Goal: Find specific page/section: Find specific page/section

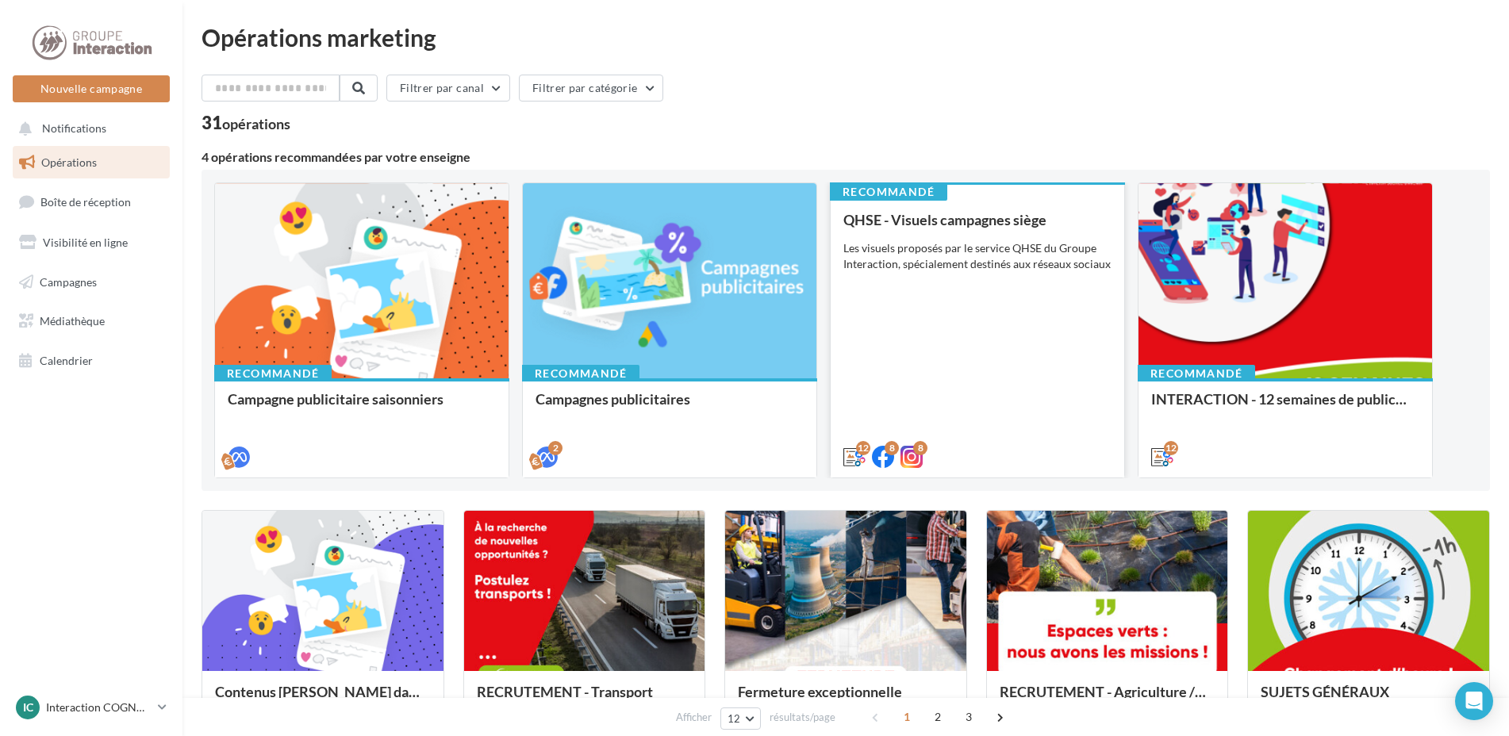
click at [1041, 296] on div "QHSE - Visuels campagnes siège Les visuels proposés par le service QHSE du Grou…" at bounding box center [977, 337] width 268 height 251
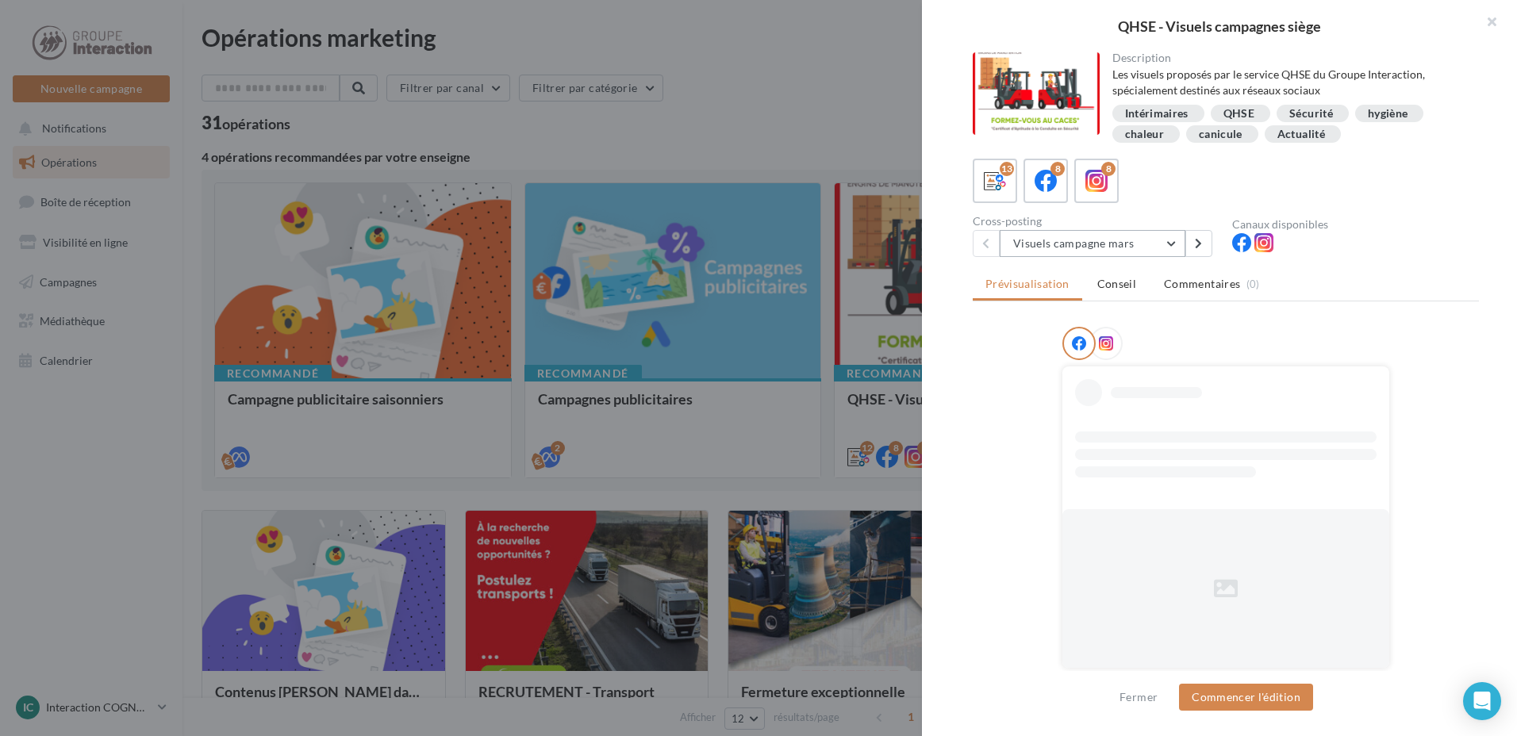
click at [1068, 251] on button "Visuels campagne mars" at bounding box center [1093, 243] width 186 height 27
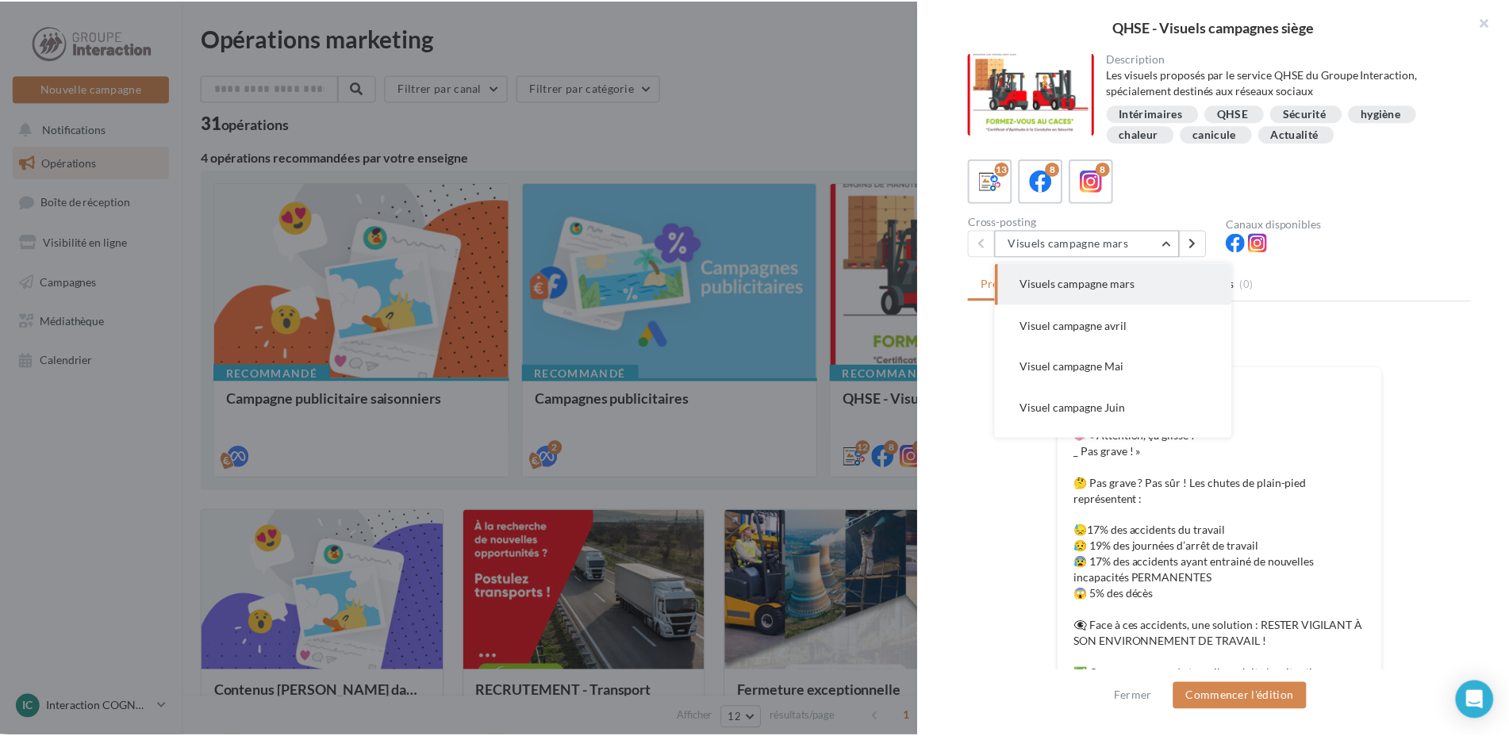
scroll to position [362, 0]
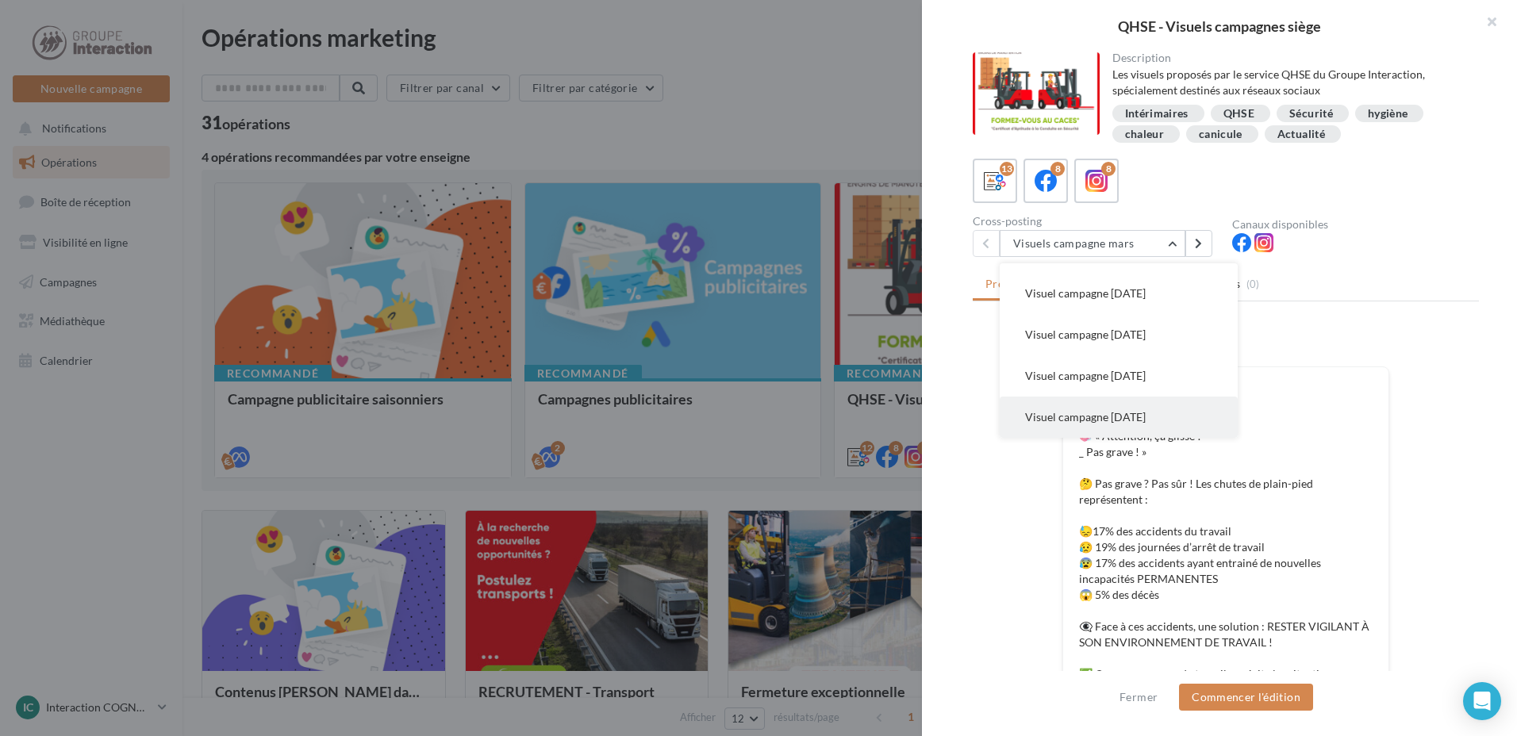
click at [1177, 425] on button "Visuel campagne [DATE]" at bounding box center [1119, 417] width 238 height 41
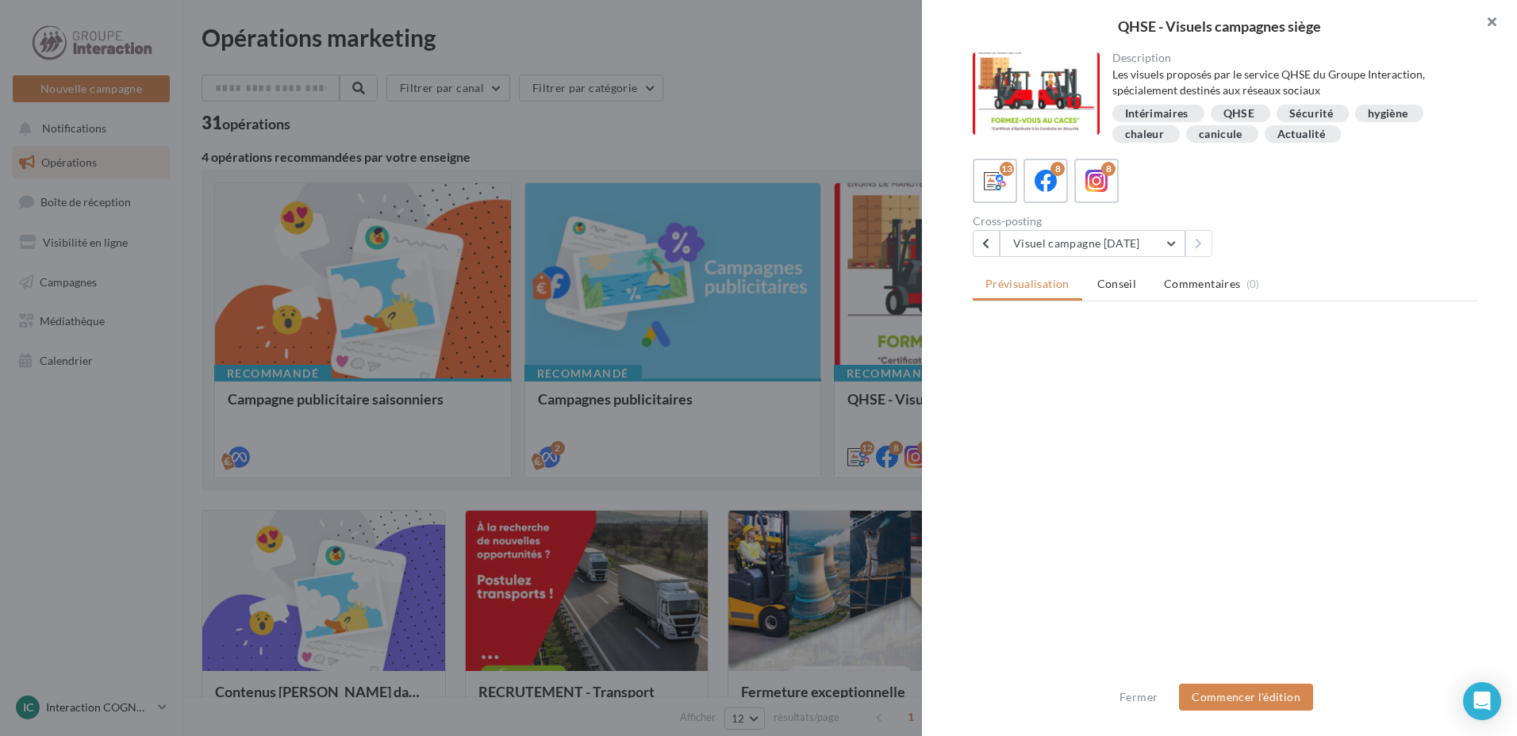
click at [1494, 27] on button "button" at bounding box center [1484, 24] width 63 height 48
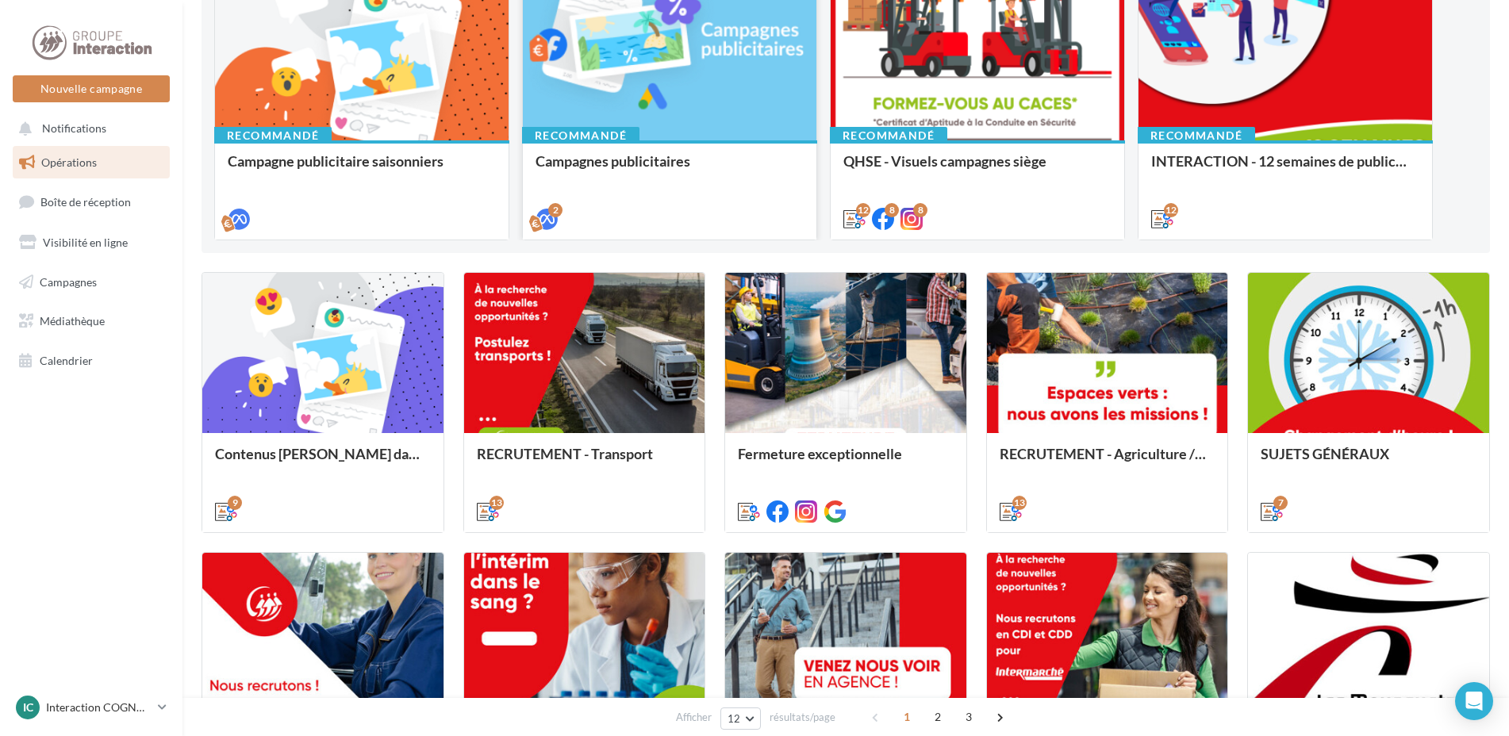
scroll to position [0, 0]
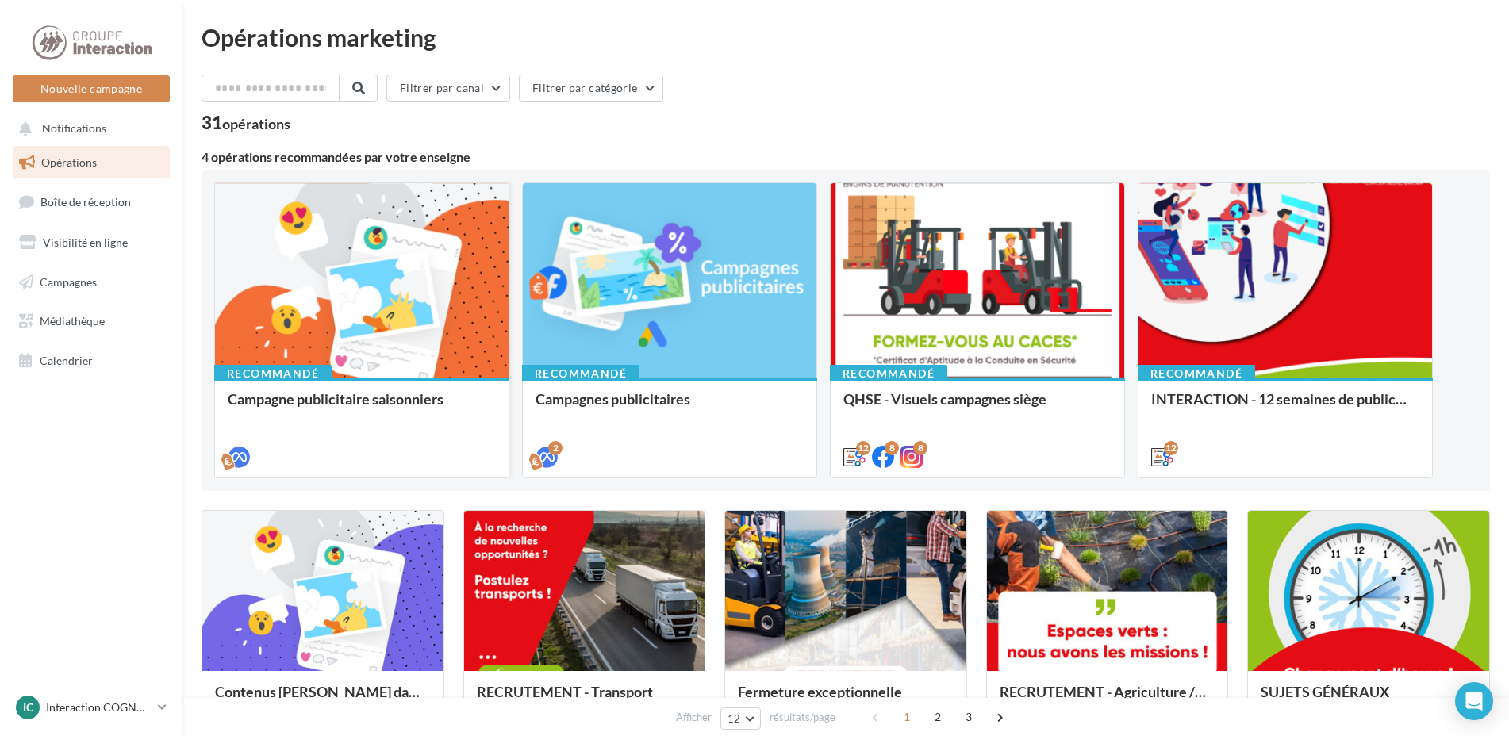
click at [345, 281] on div at bounding box center [362, 281] width 294 height 197
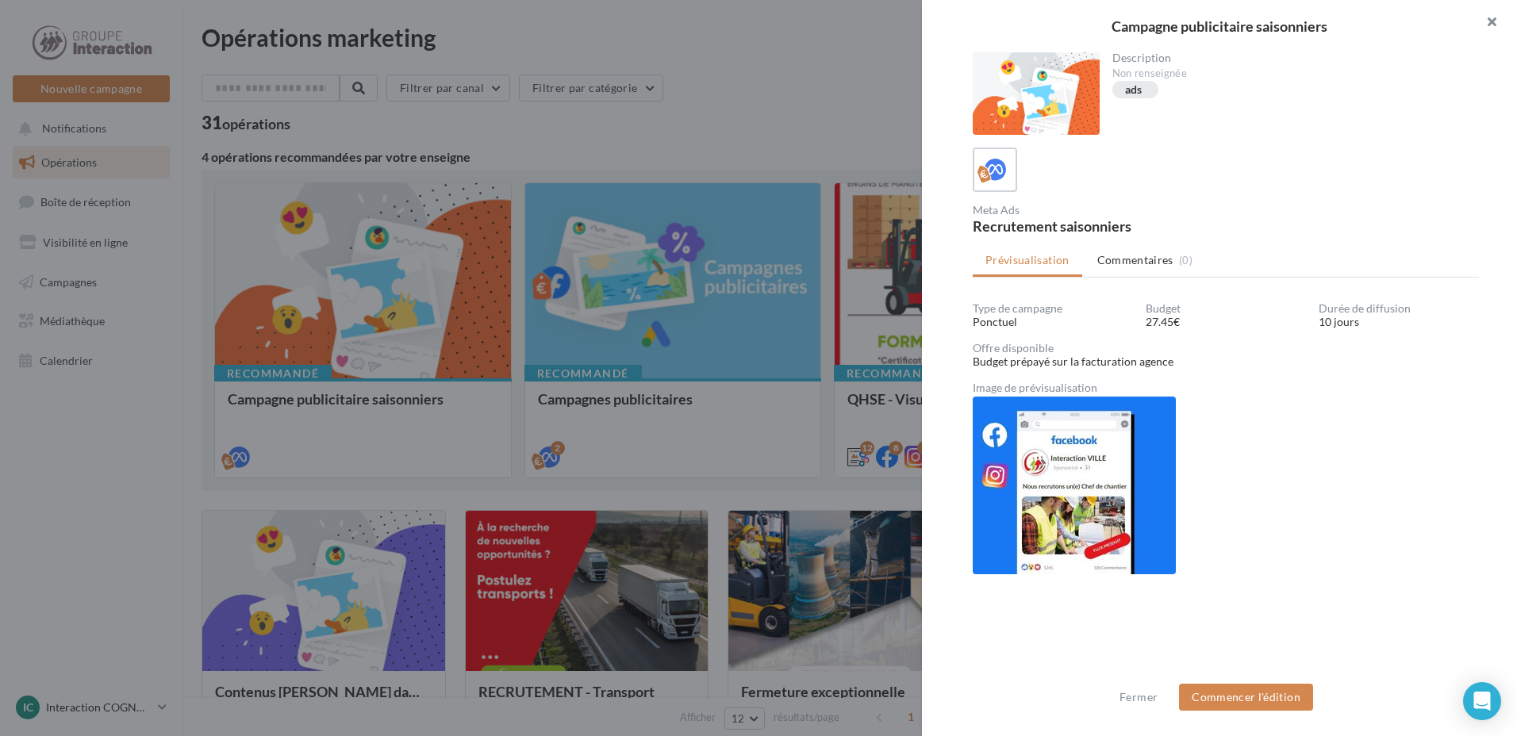
click at [1504, 33] on button "button" at bounding box center [1484, 24] width 63 height 48
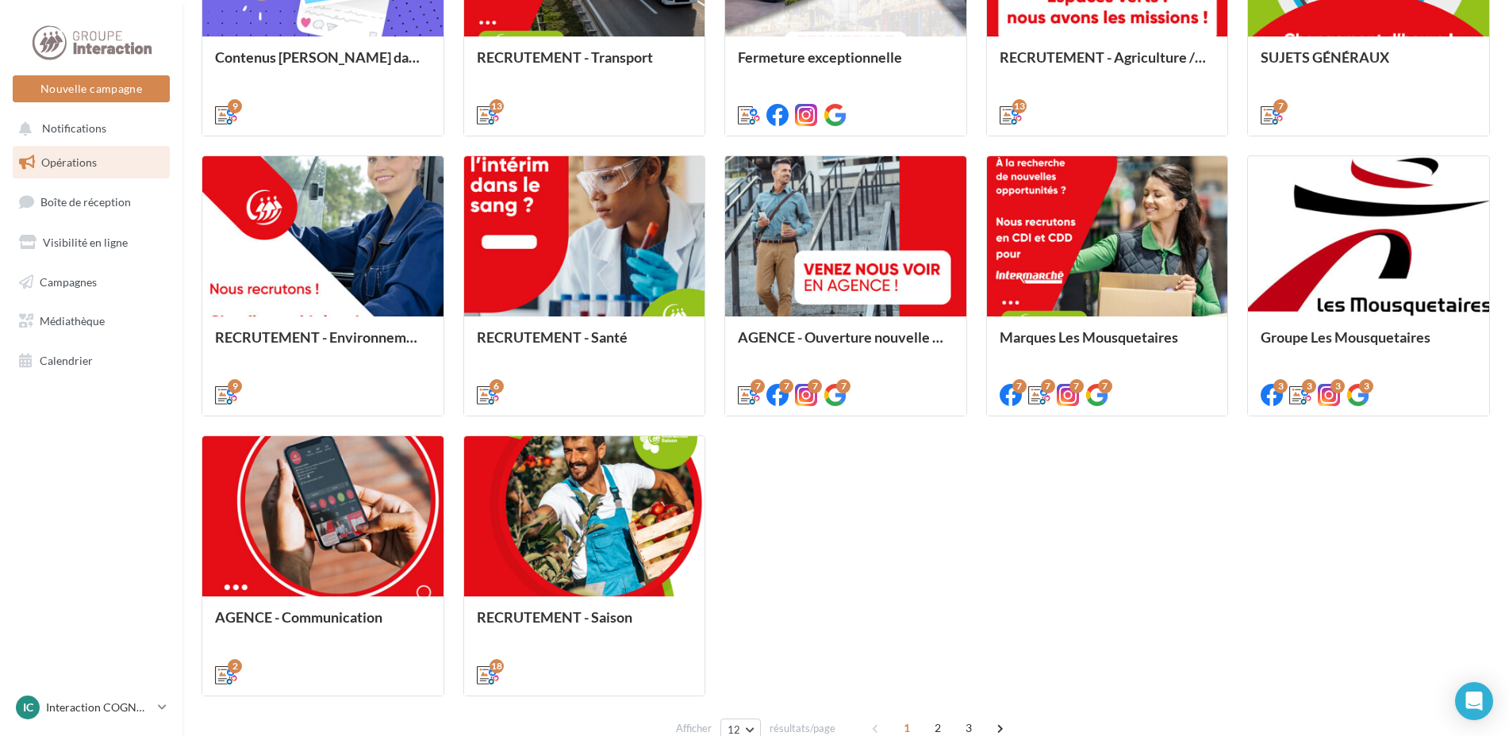
scroll to position [727, 0]
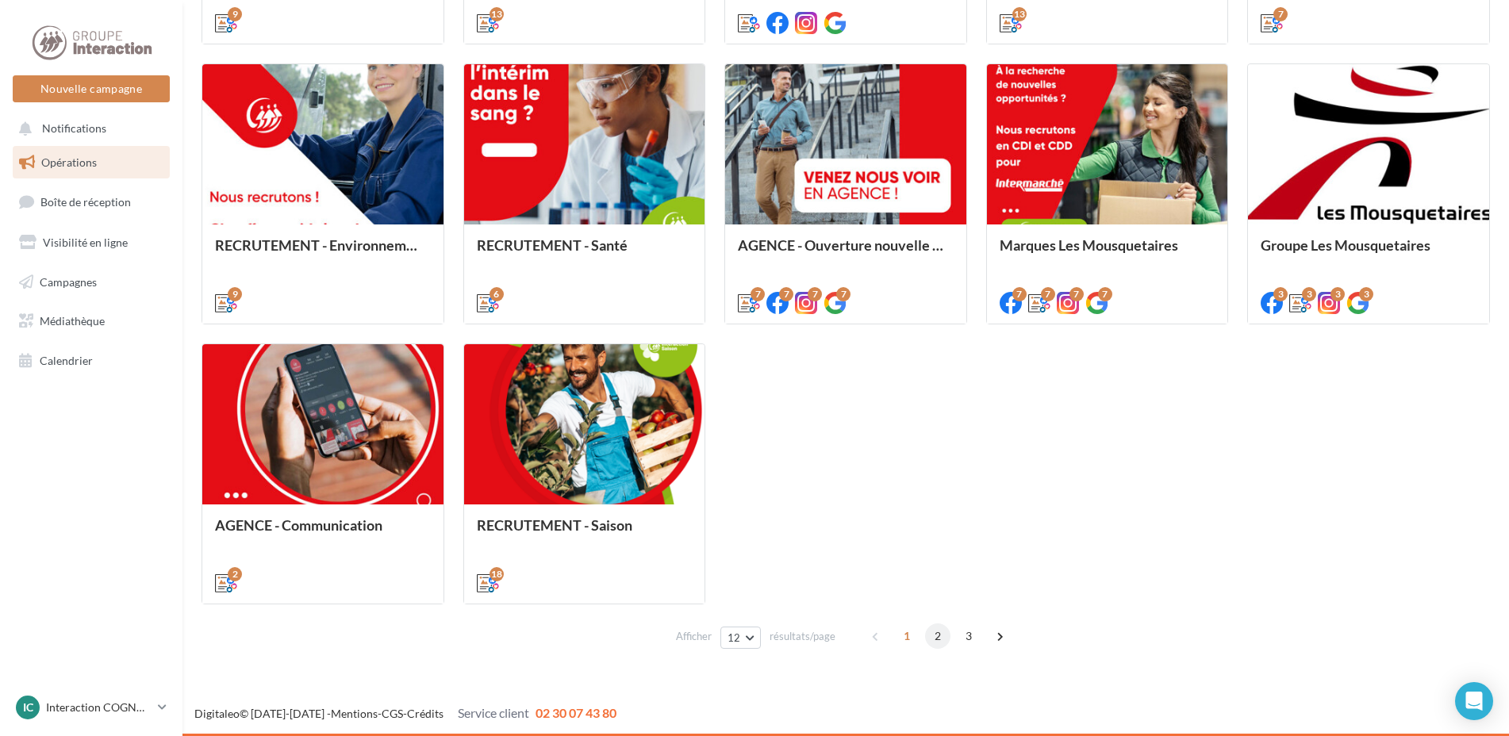
click at [936, 648] on span "2" at bounding box center [937, 636] width 25 height 25
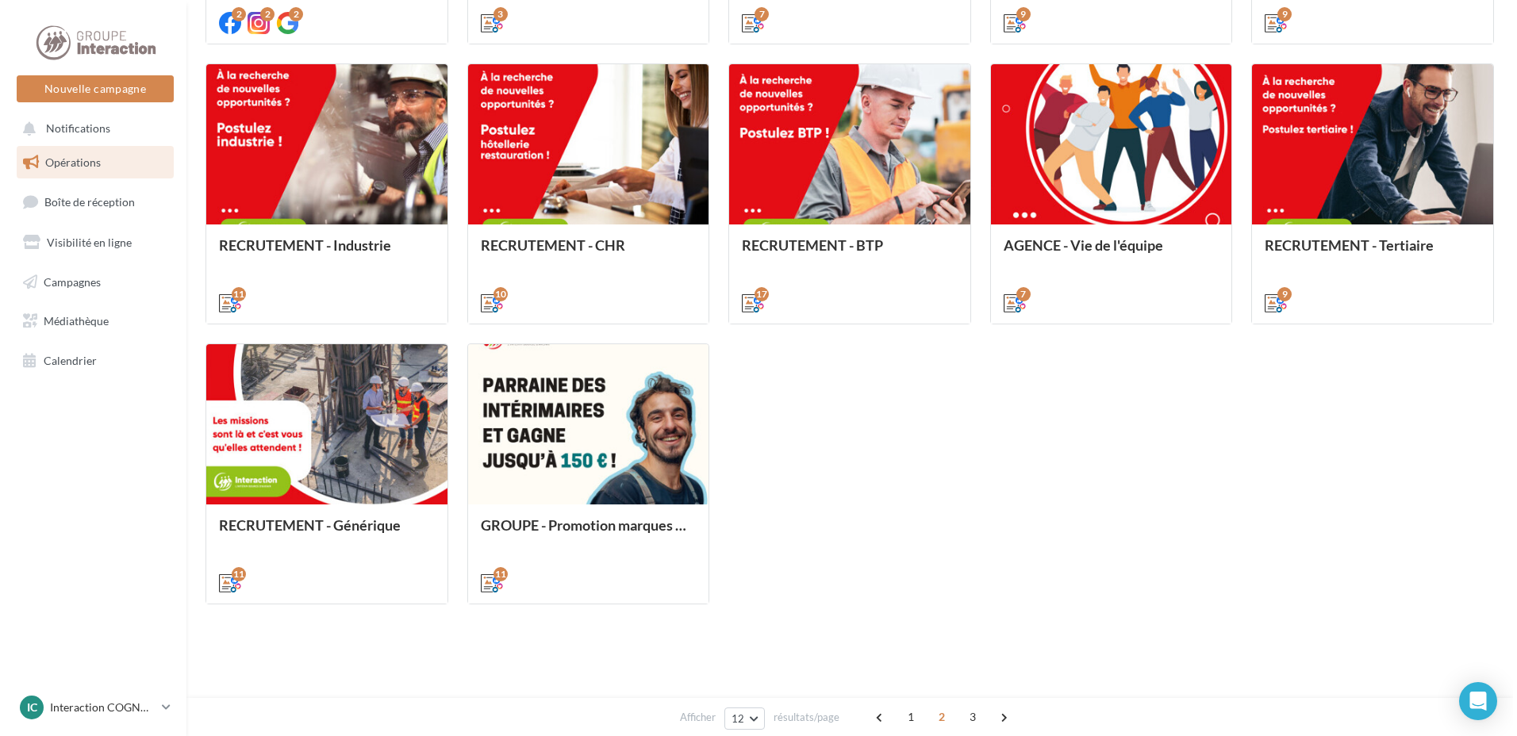
scroll to position [447, 0]
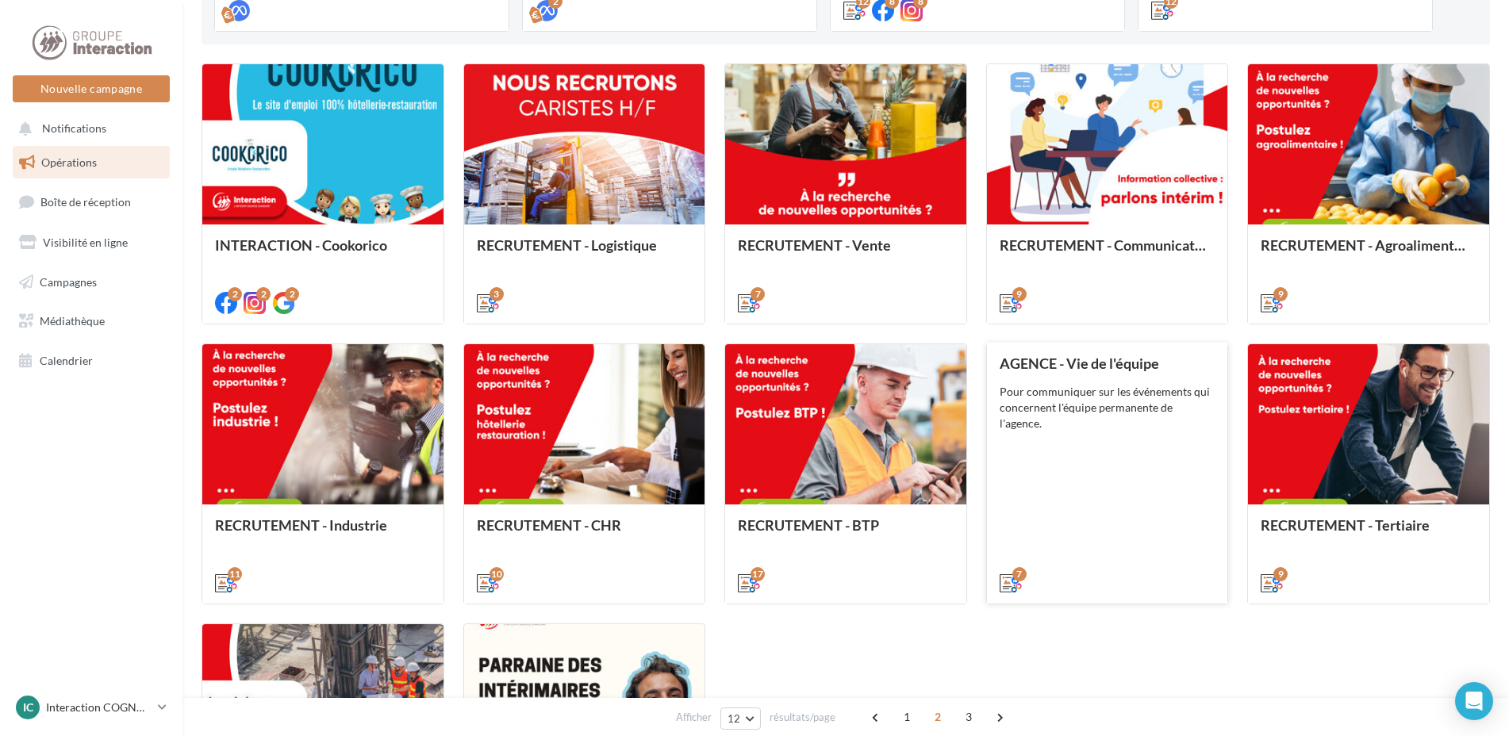
click at [1114, 478] on div "AGENCE - Vie de l'équipe Pour communiquer sur les événements qui concernent l'é…" at bounding box center [1108, 472] width 216 height 234
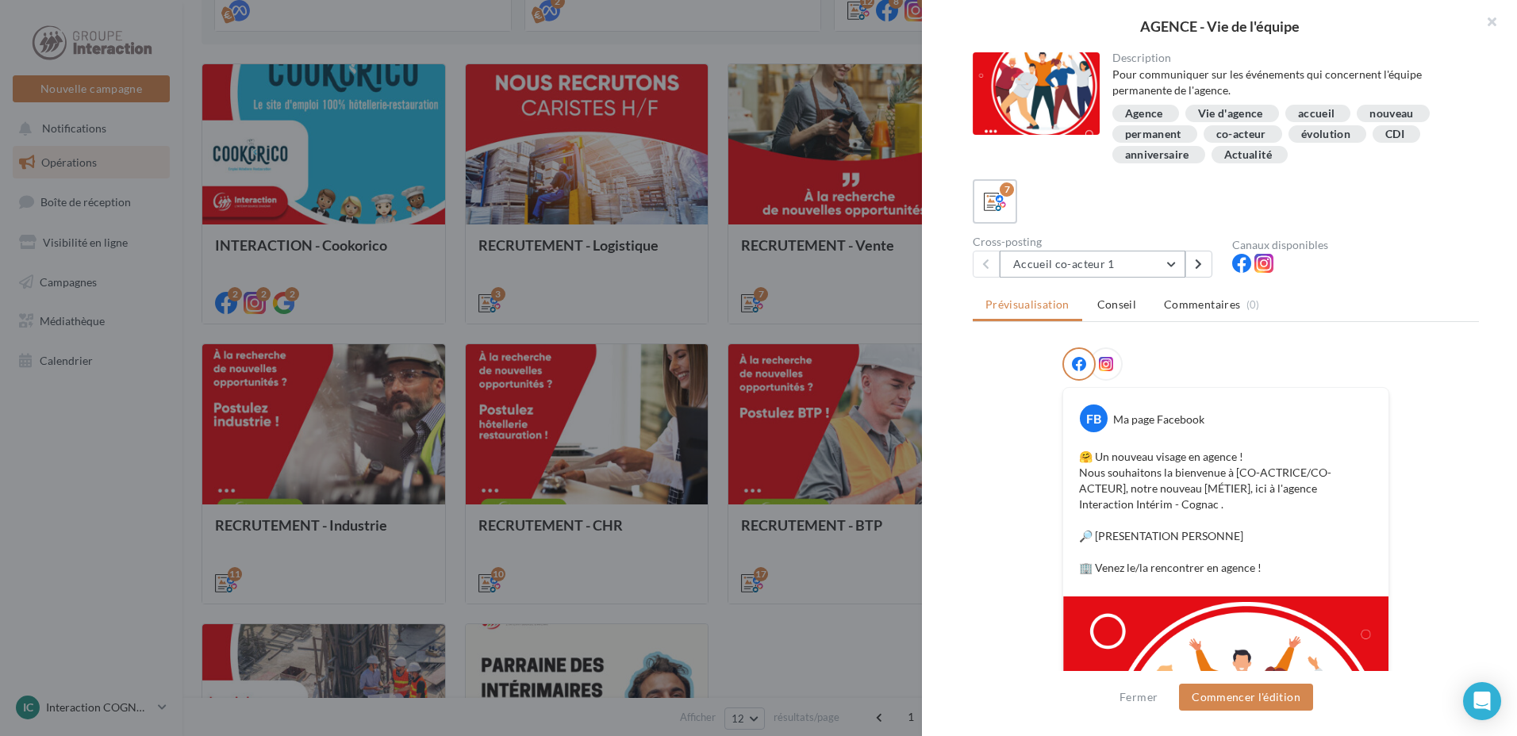
click at [1142, 263] on button "Accueil co-acteur 1" at bounding box center [1093, 264] width 186 height 27
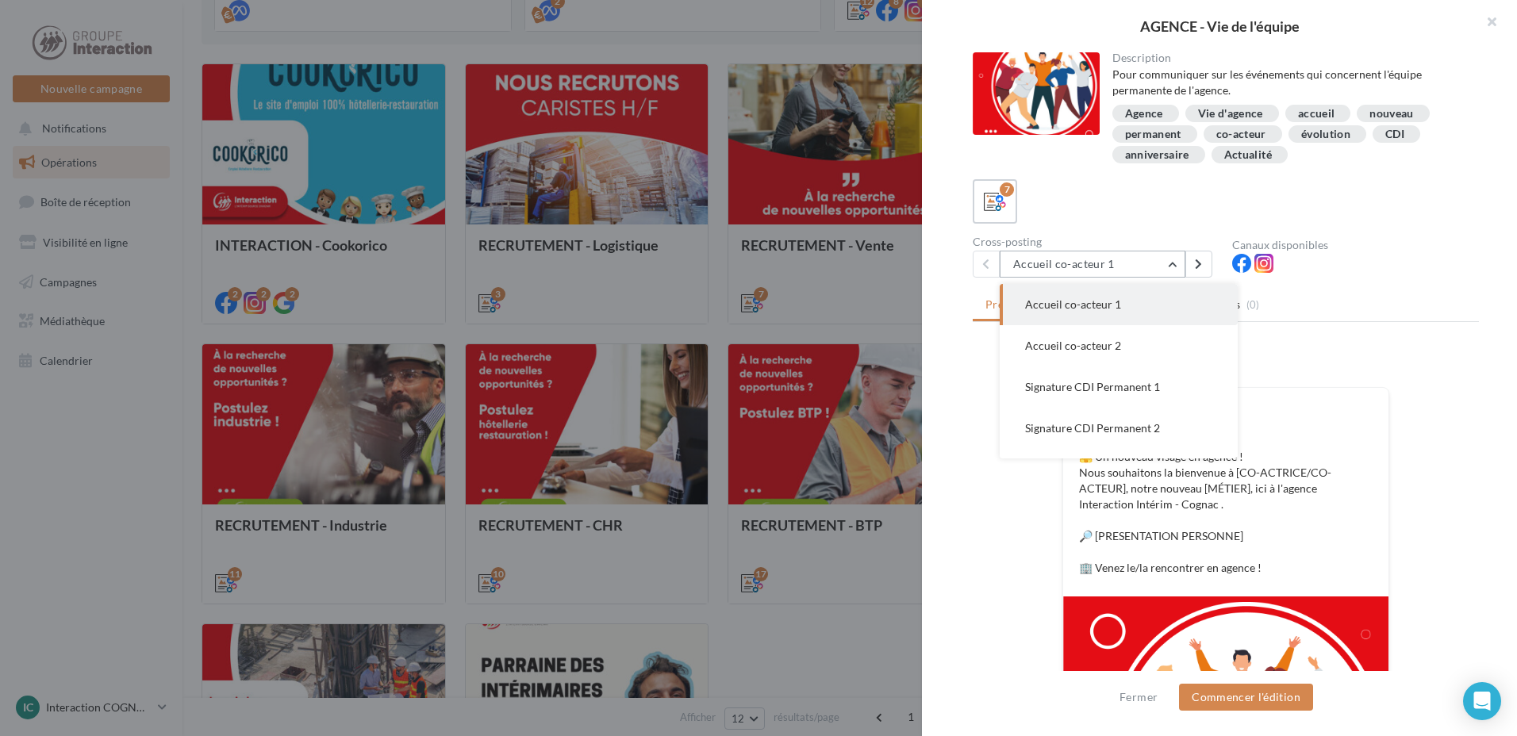
click at [1142, 263] on button "Accueil co-acteur 1" at bounding box center [1093, 264] width 186 height 27
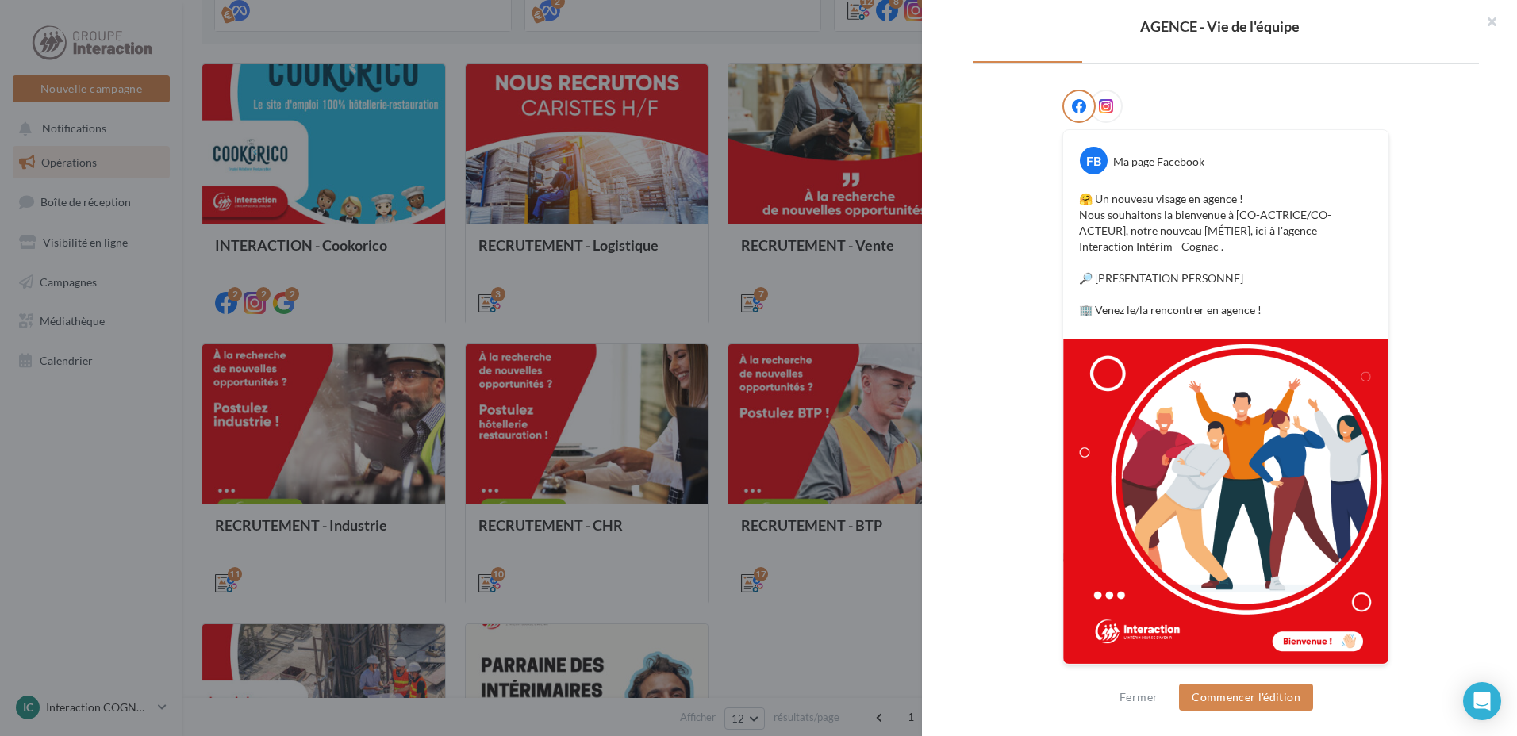
scroll to position [0, 0]
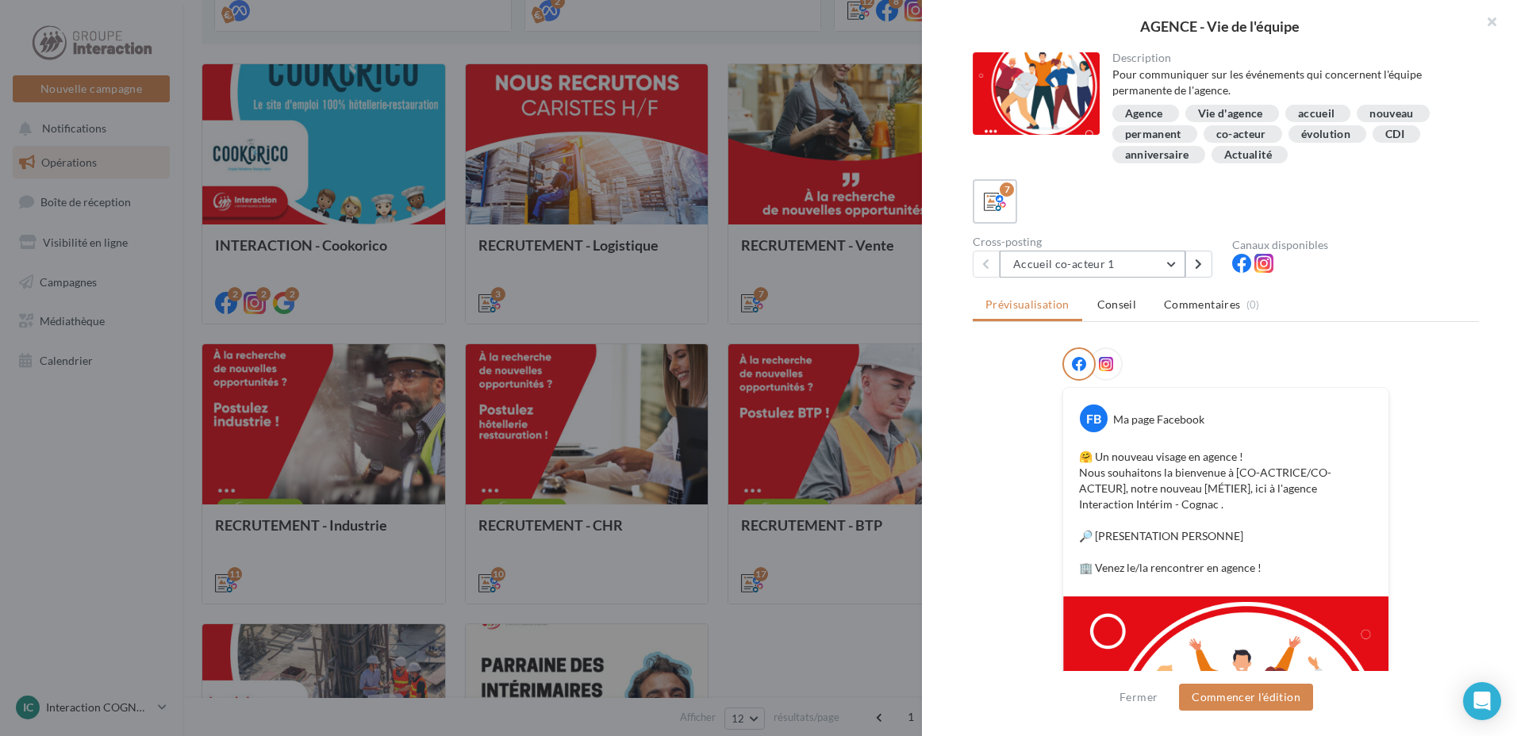
click at [1166, 267] on button "Accueil co-acteur 1" at bounding box center [1093, 264] width 186 height 27
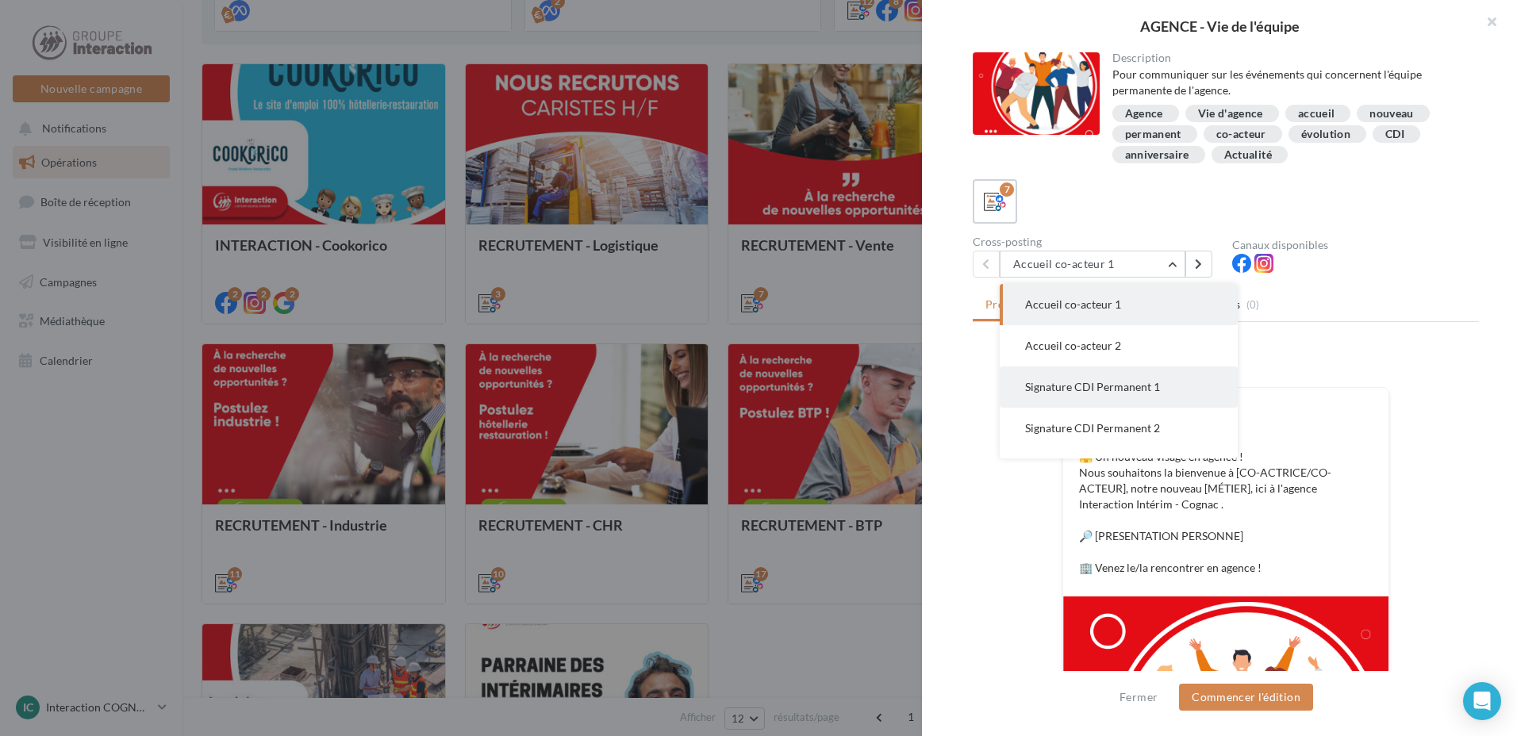
click at [1126, 400] on button "Signature CDI Permanent 1" at bounding box center [1119, 387] width 238 height 41
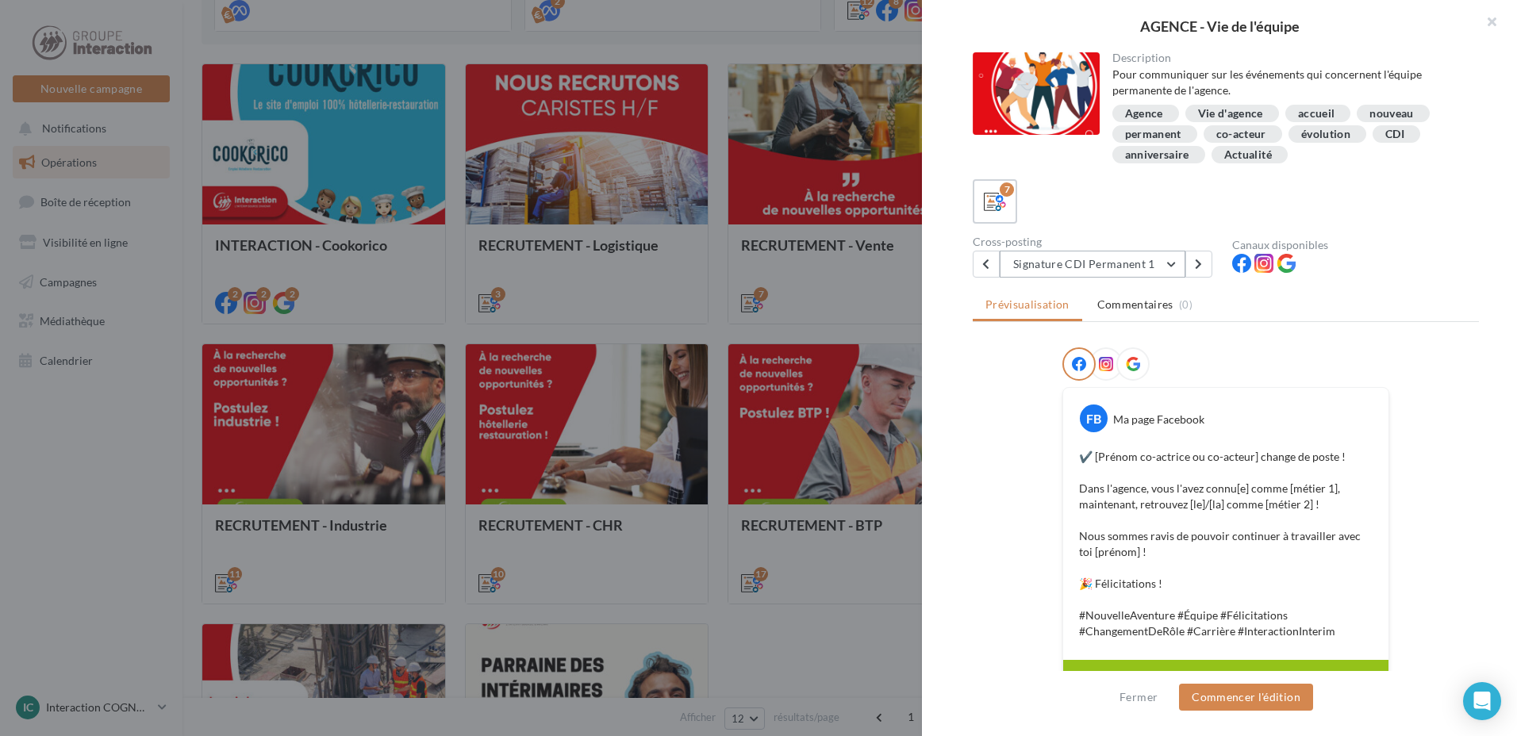
click at [1123, 268] on button "Signature CDI Permanent 1" at bounding box center [1093, 264] width 186 height 27
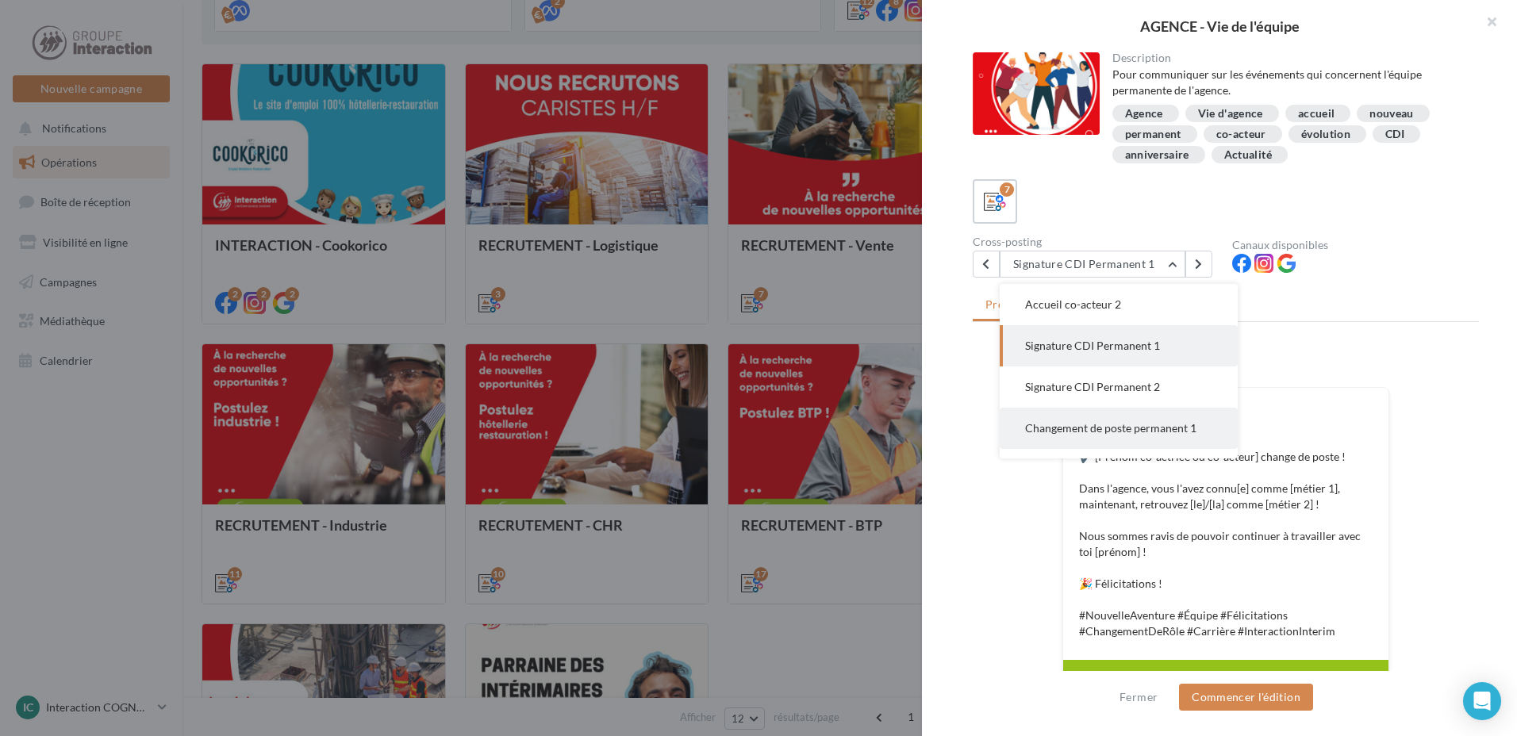
click at [1146, 409] on button "Changement de poste permanent 1" at bounding box center [1119, 428] width 238 height 41
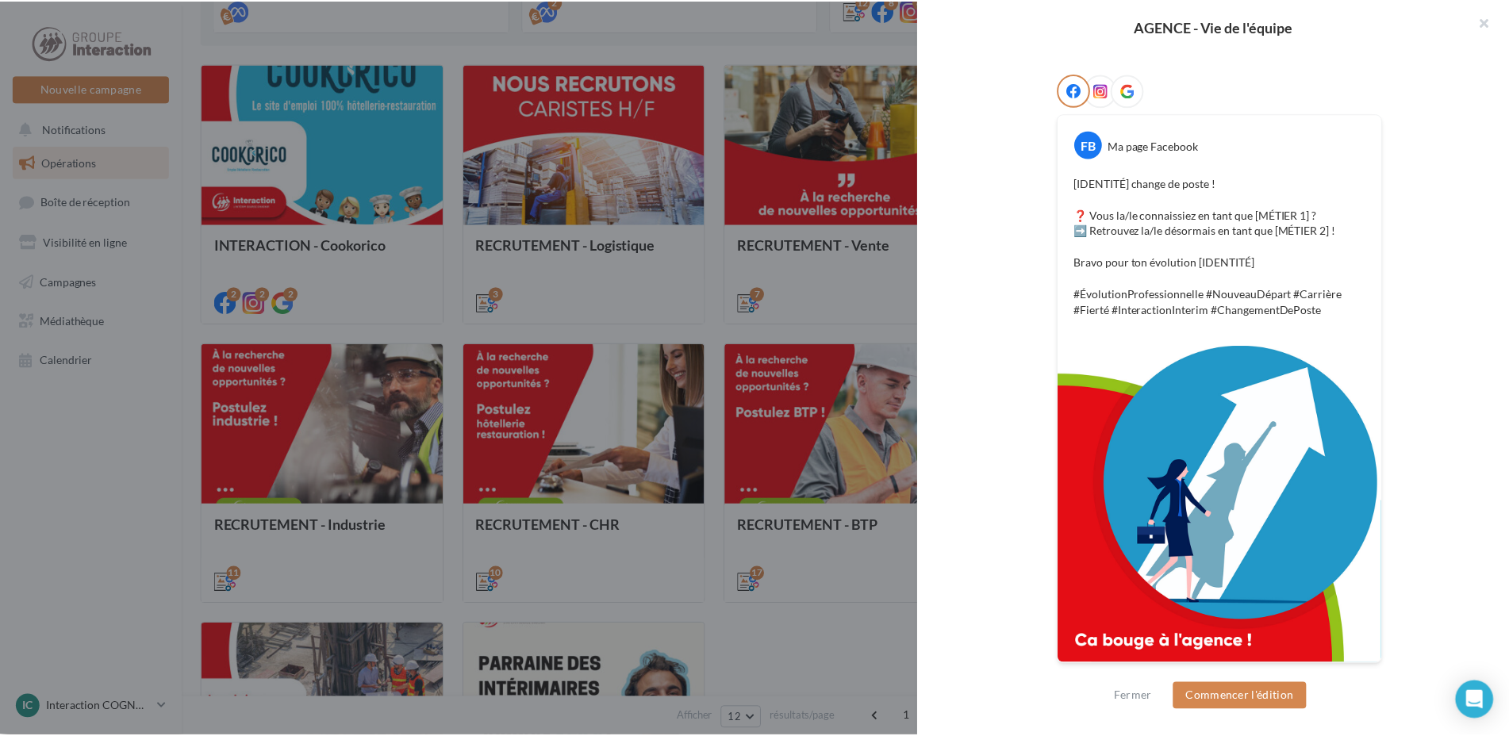
scroll to position [0, 0]
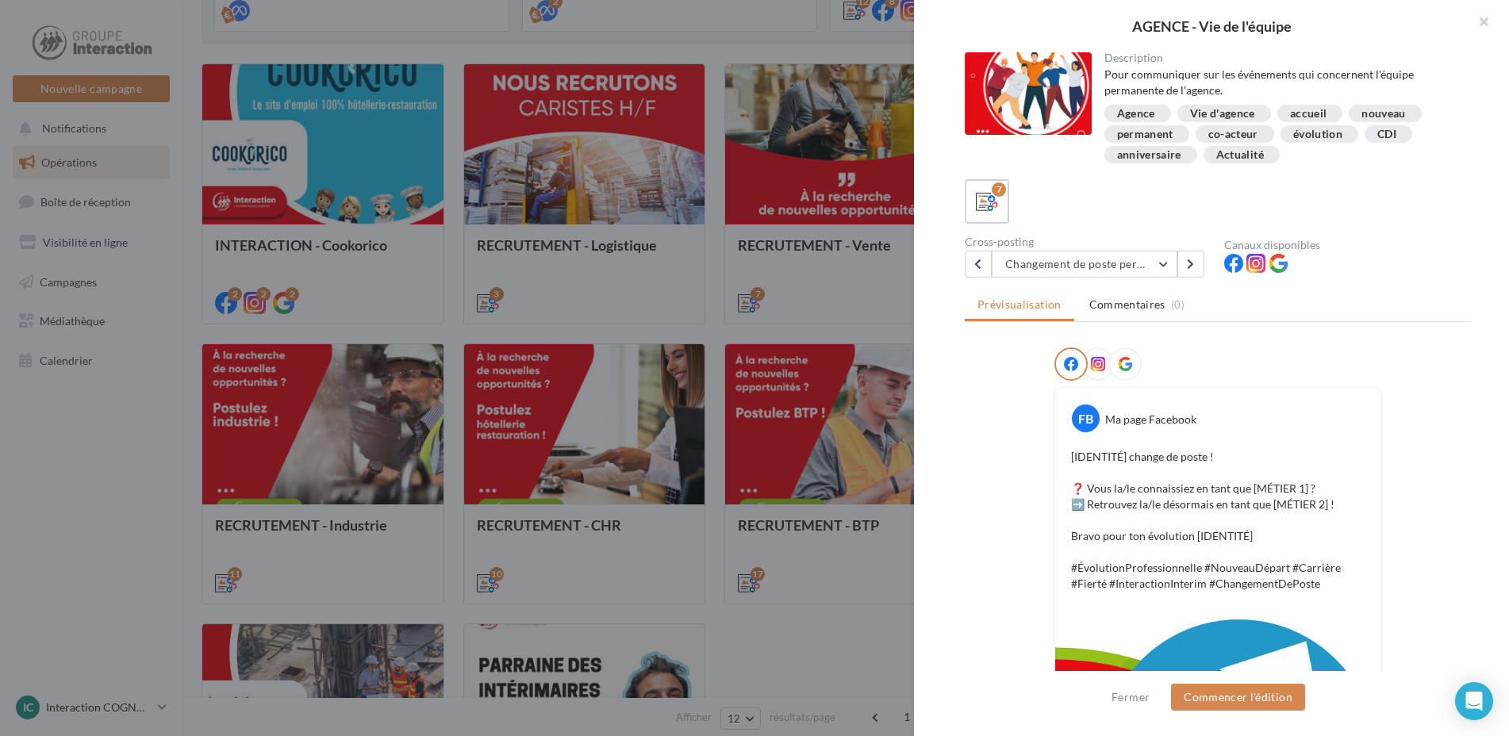
click at [867, 338] on div at bounding box center [754, 368] width 1509 height 736
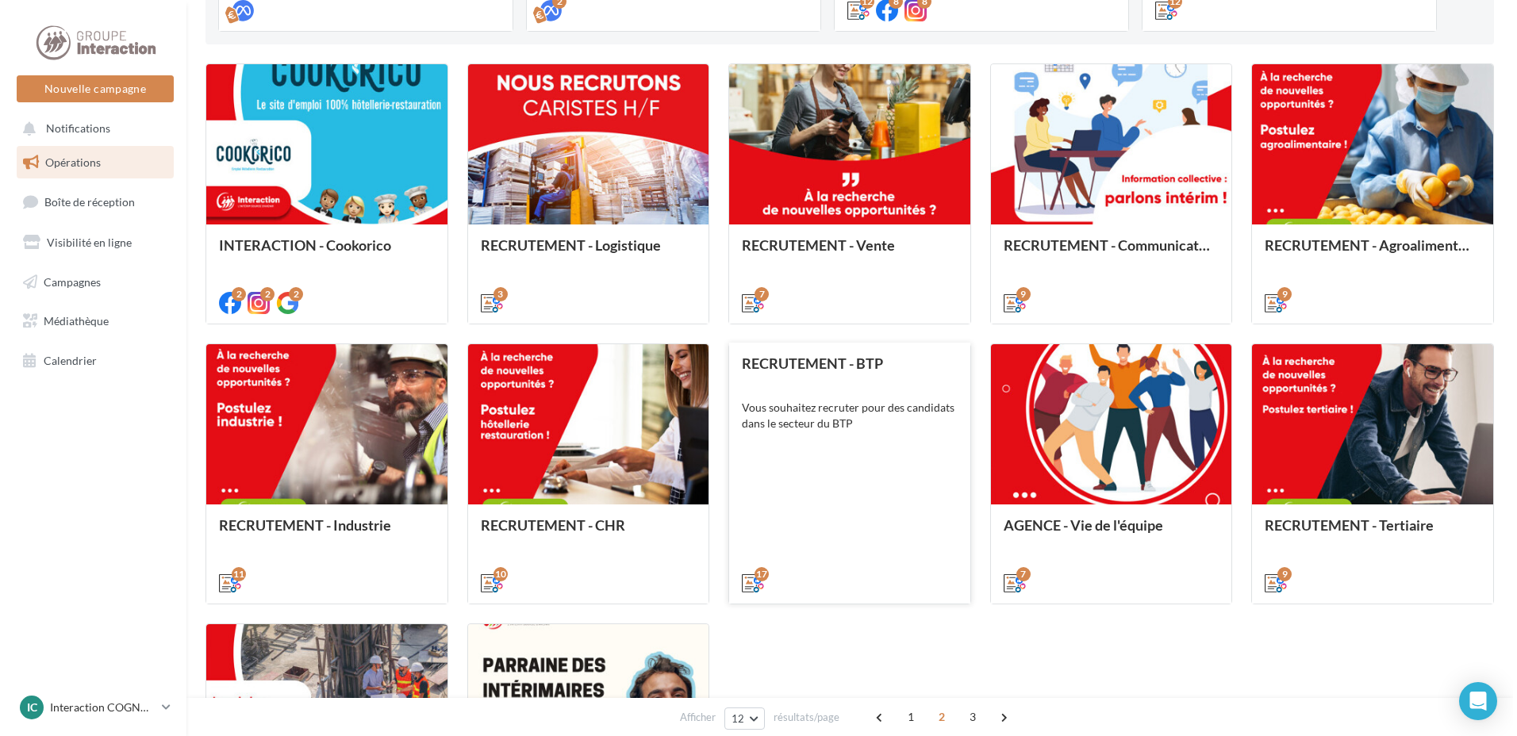
scroll to position [685, 0]
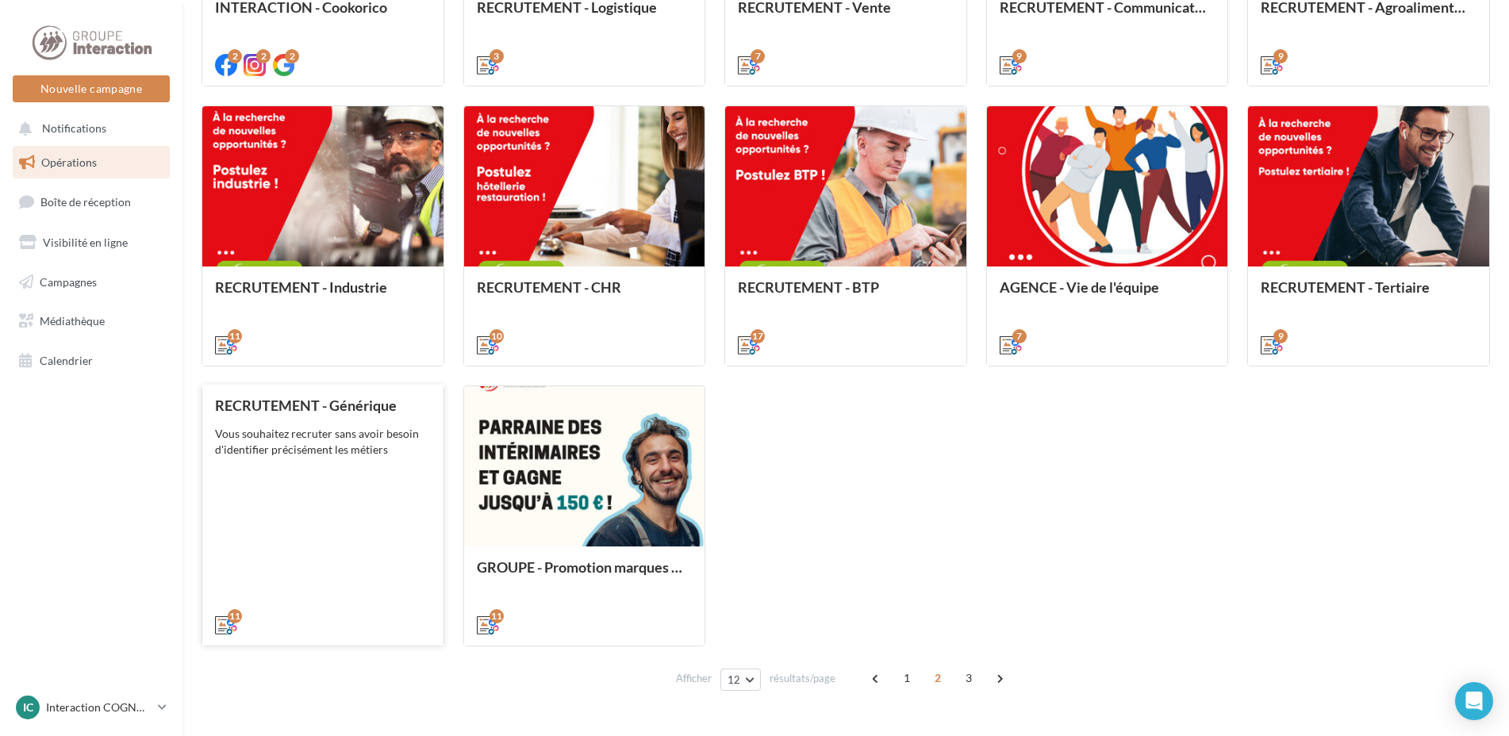
click at [284, 507] on div "RECRUTEMENT - Générique Vous souhaitez recruter sans avoir besoin d'identifier …" at bounding box center [323, 514] width 216 height 234
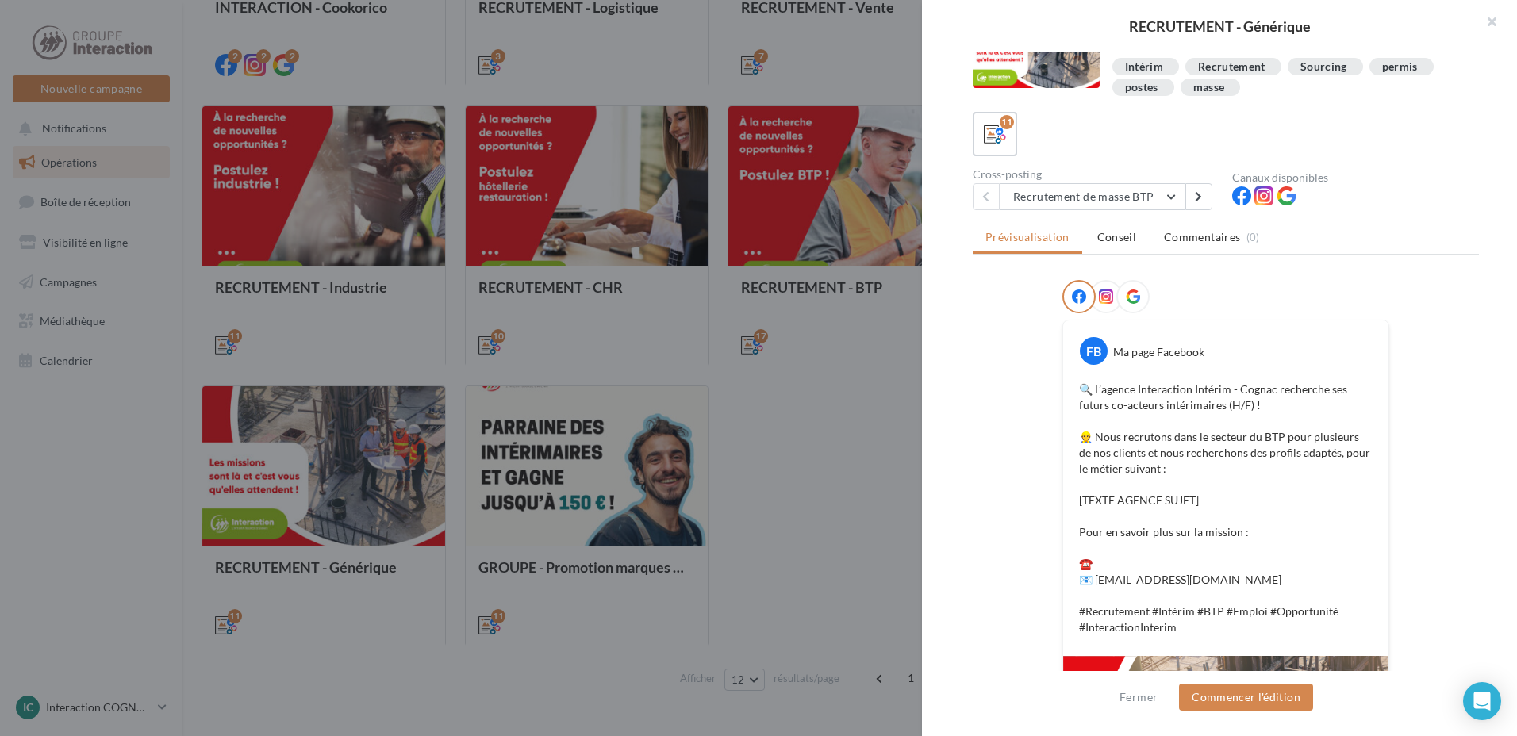
scroll to position [0, 0]
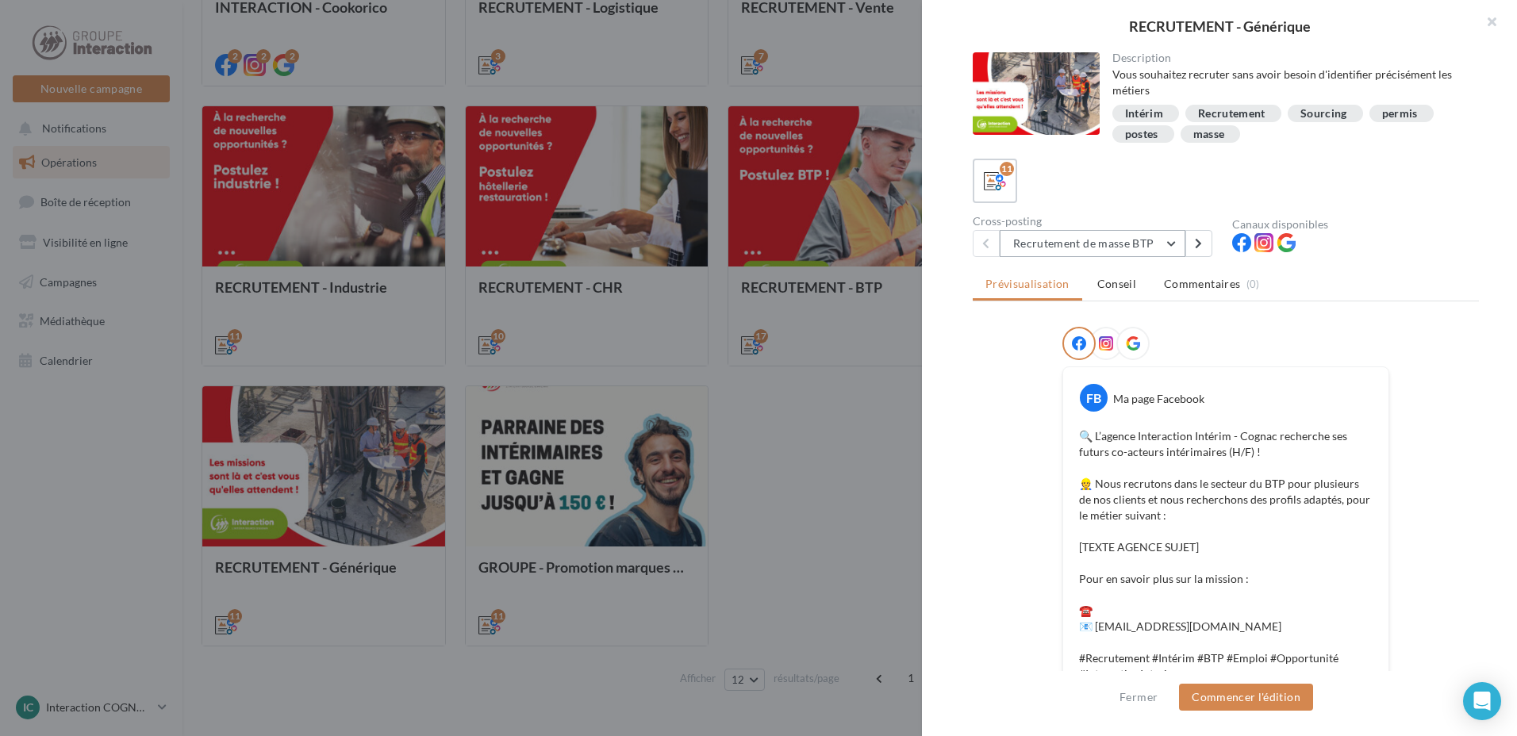
click at [1145, 245] on button "Recrutement de masse BTP" at bounding box center [1093, 243] width 186 height 27
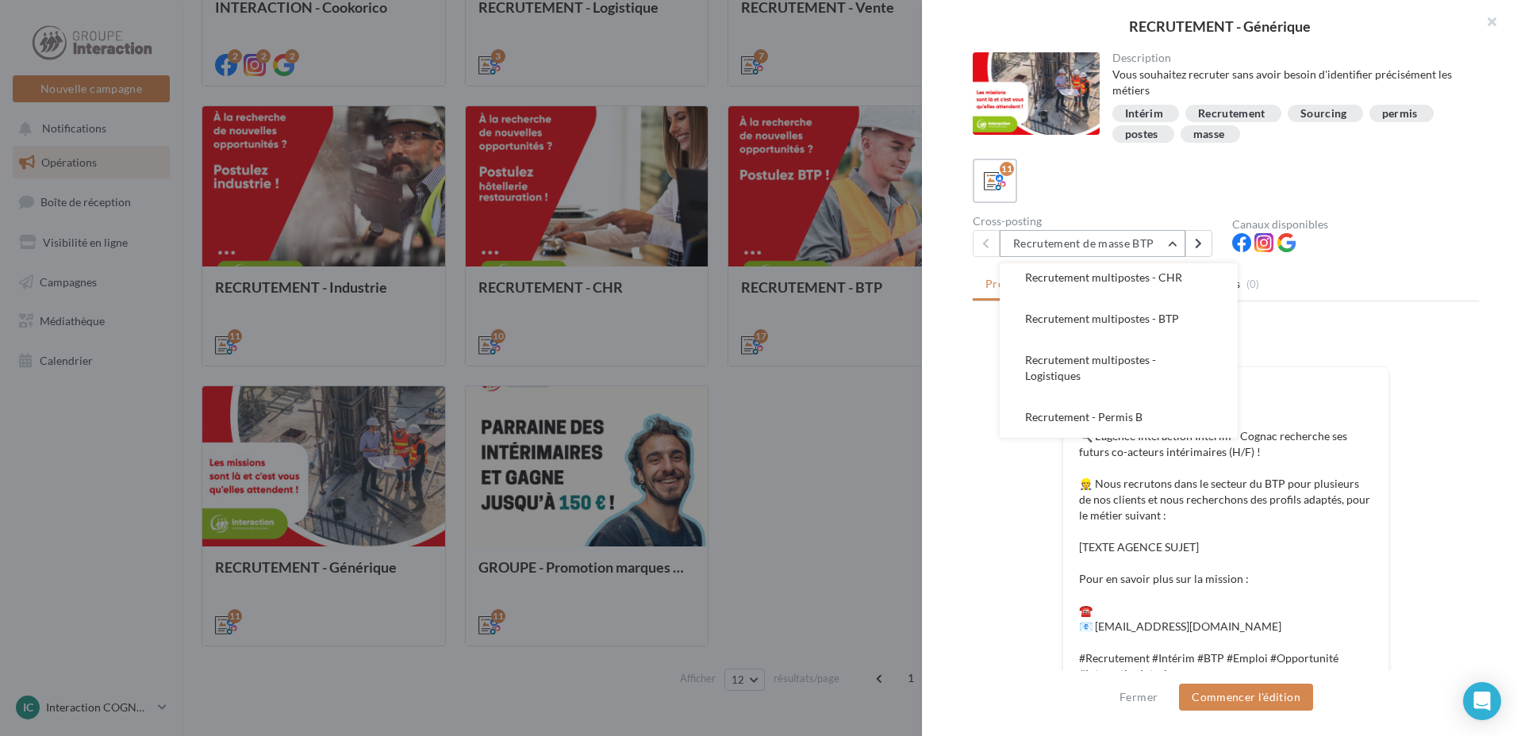
scroll to position [79, 0]
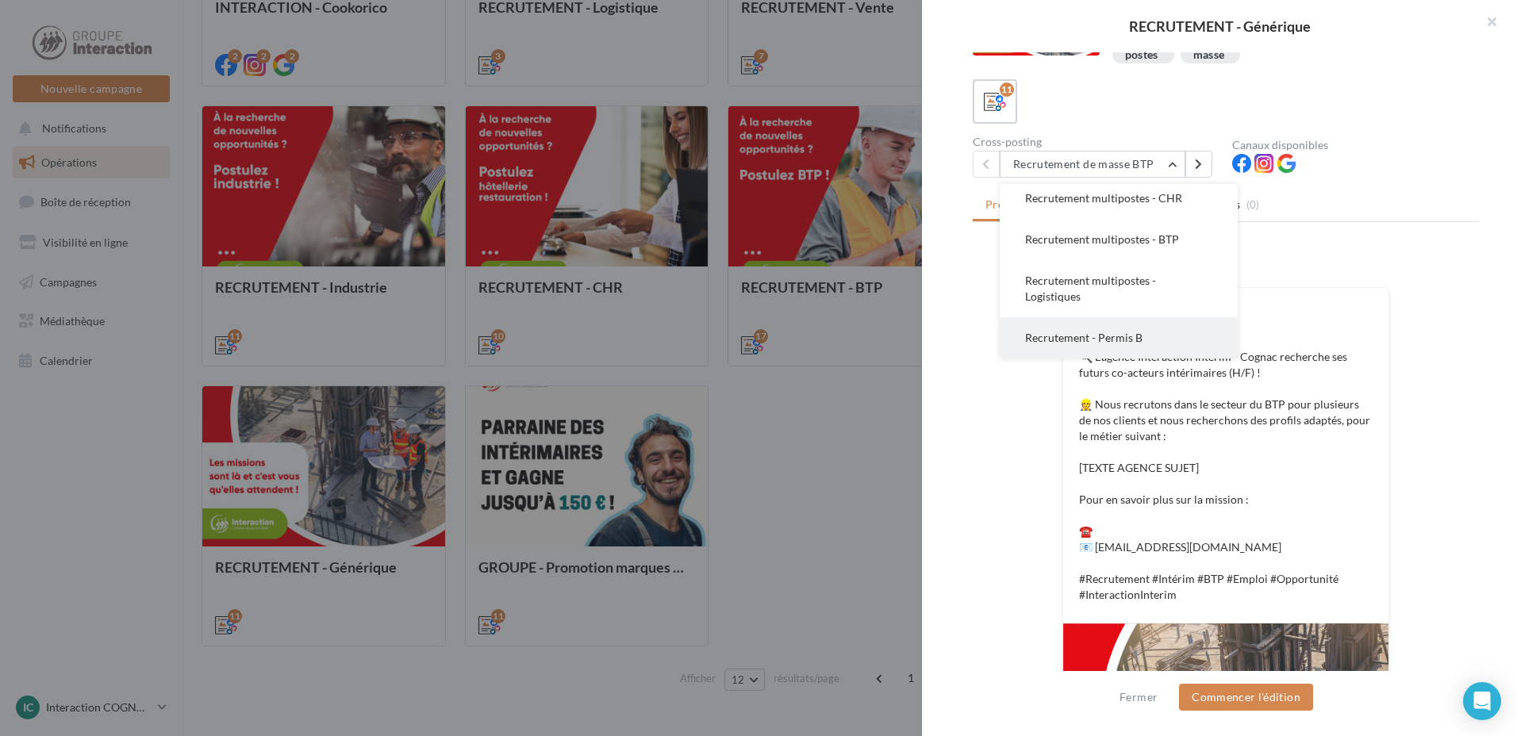
click at [1141, 336] on button "Recrutement - Permis B" at bounding box center [1119, 337] width 238 height 41
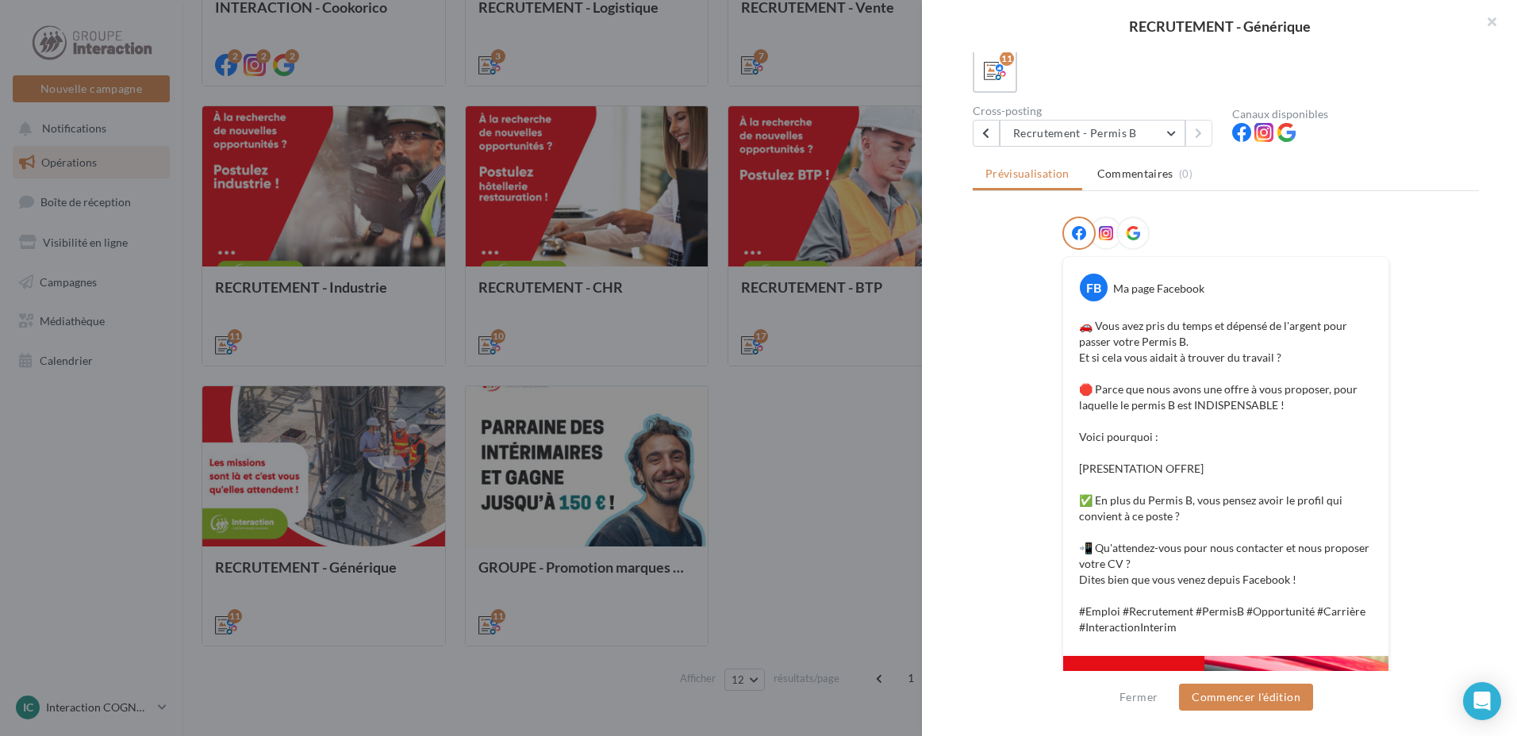
scroll to position [0, 0]
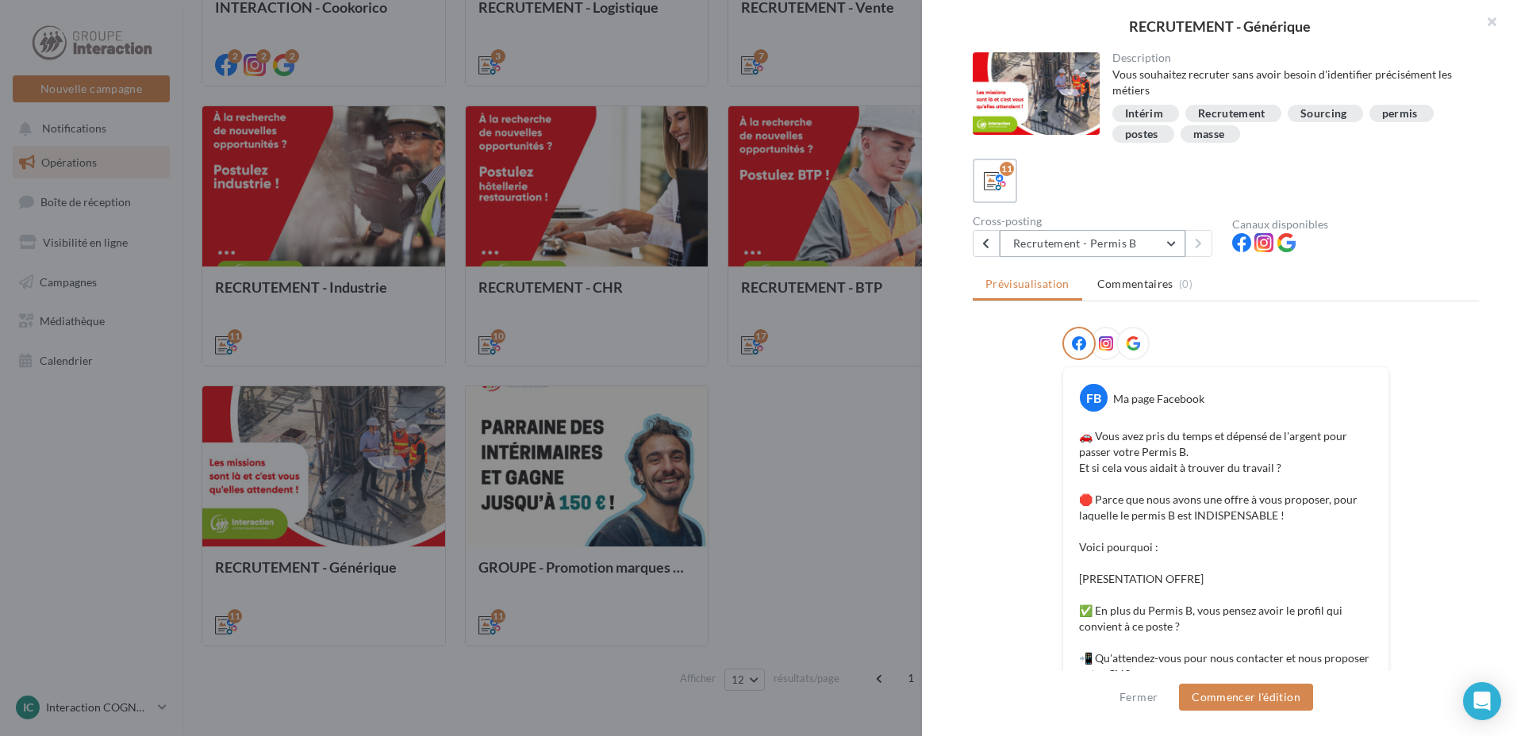
click at [1152, 238] on button "Recrutement - Permis B" at bounding box center [1093, 243] width 186 height 27
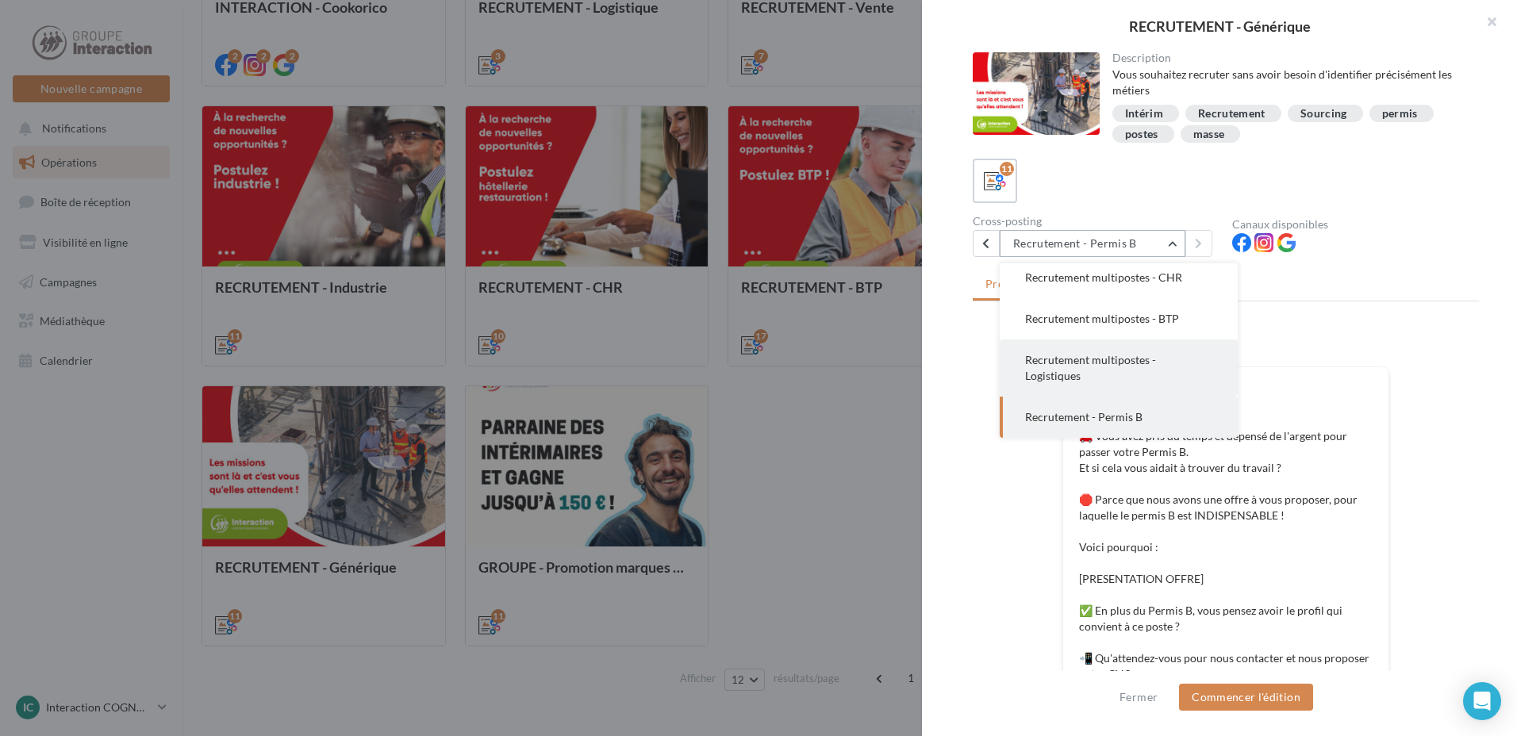
scroll to position [232, 0]
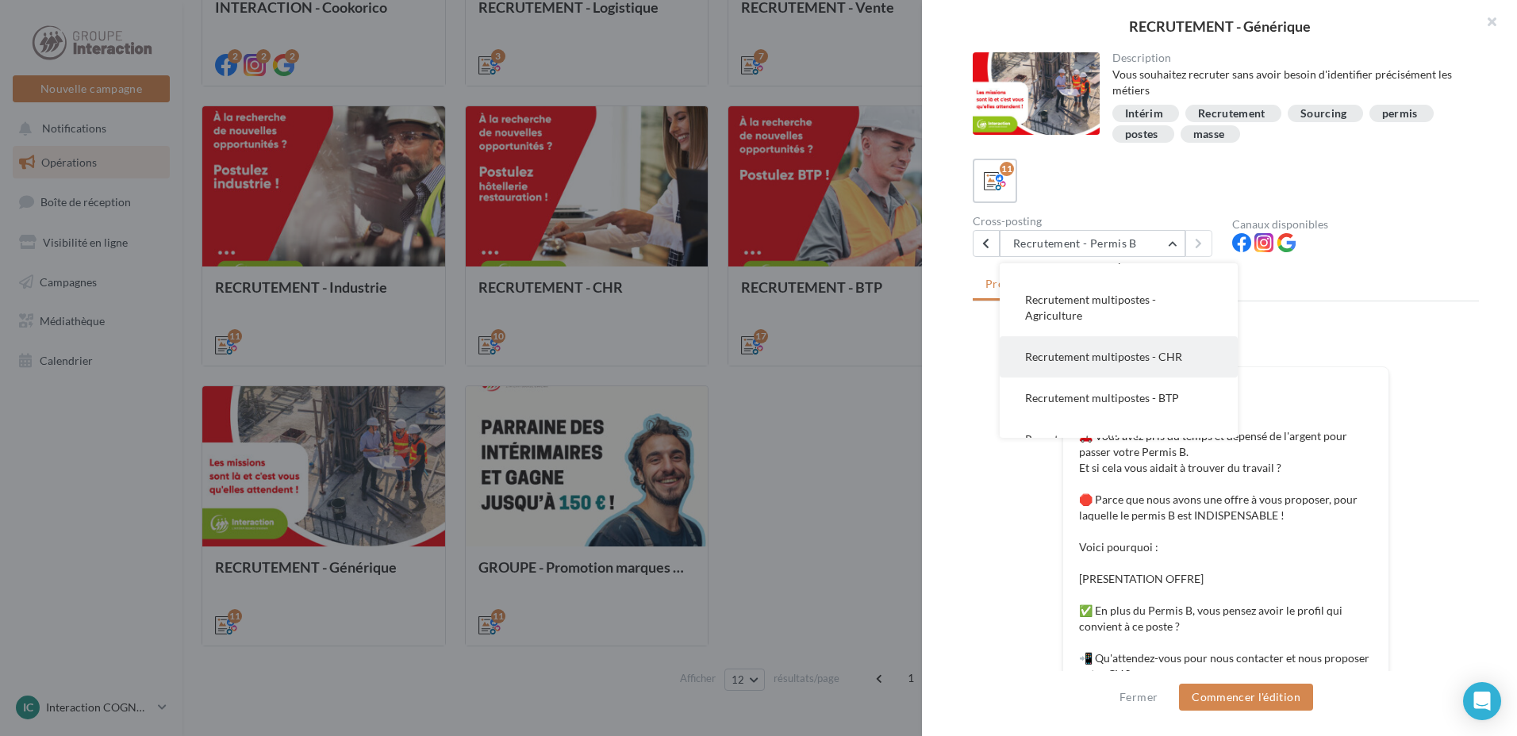
click at [1172, 357] on span "Recrutement multipostes - CHR" at bounding box center [1103, 356] width 157 height 13
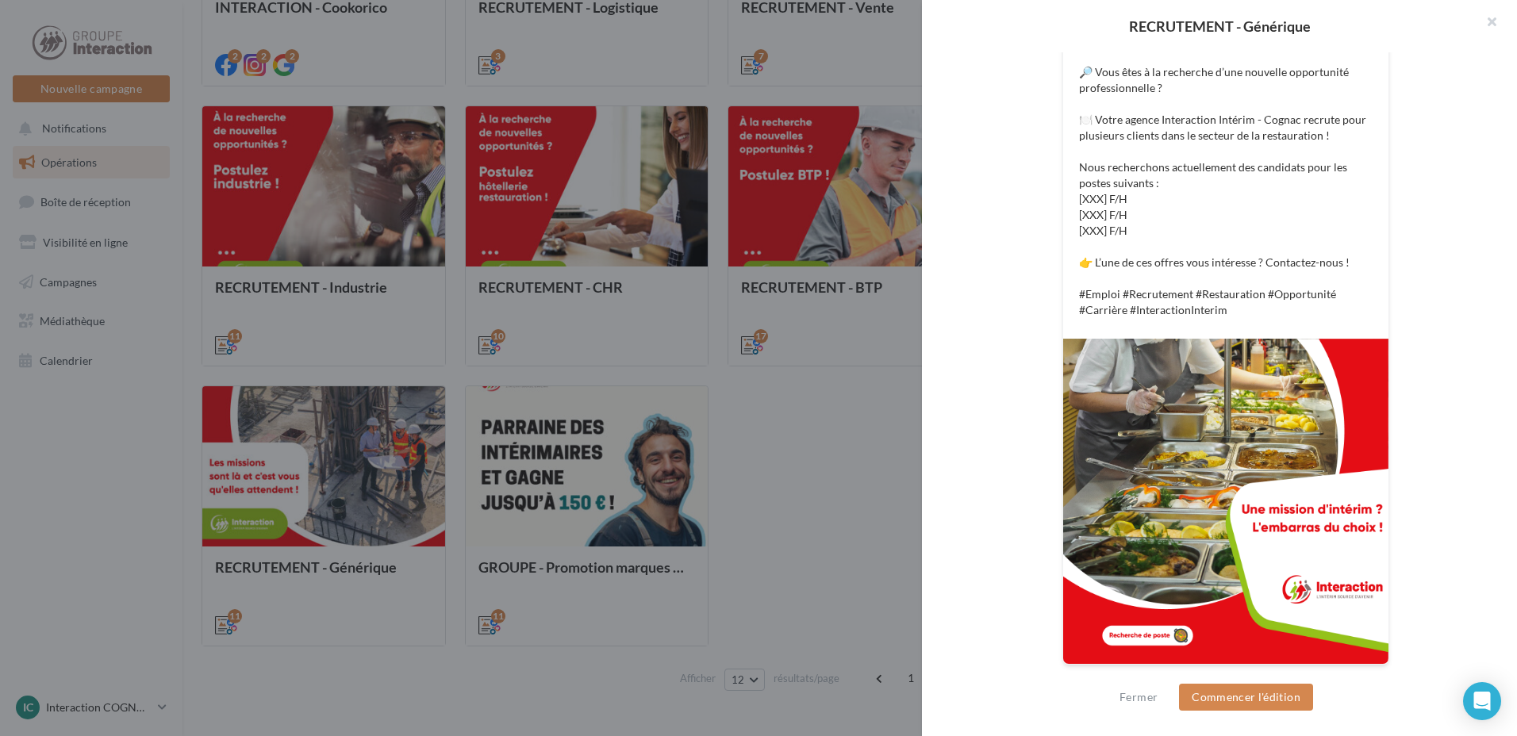
scroll to position [0, 0]
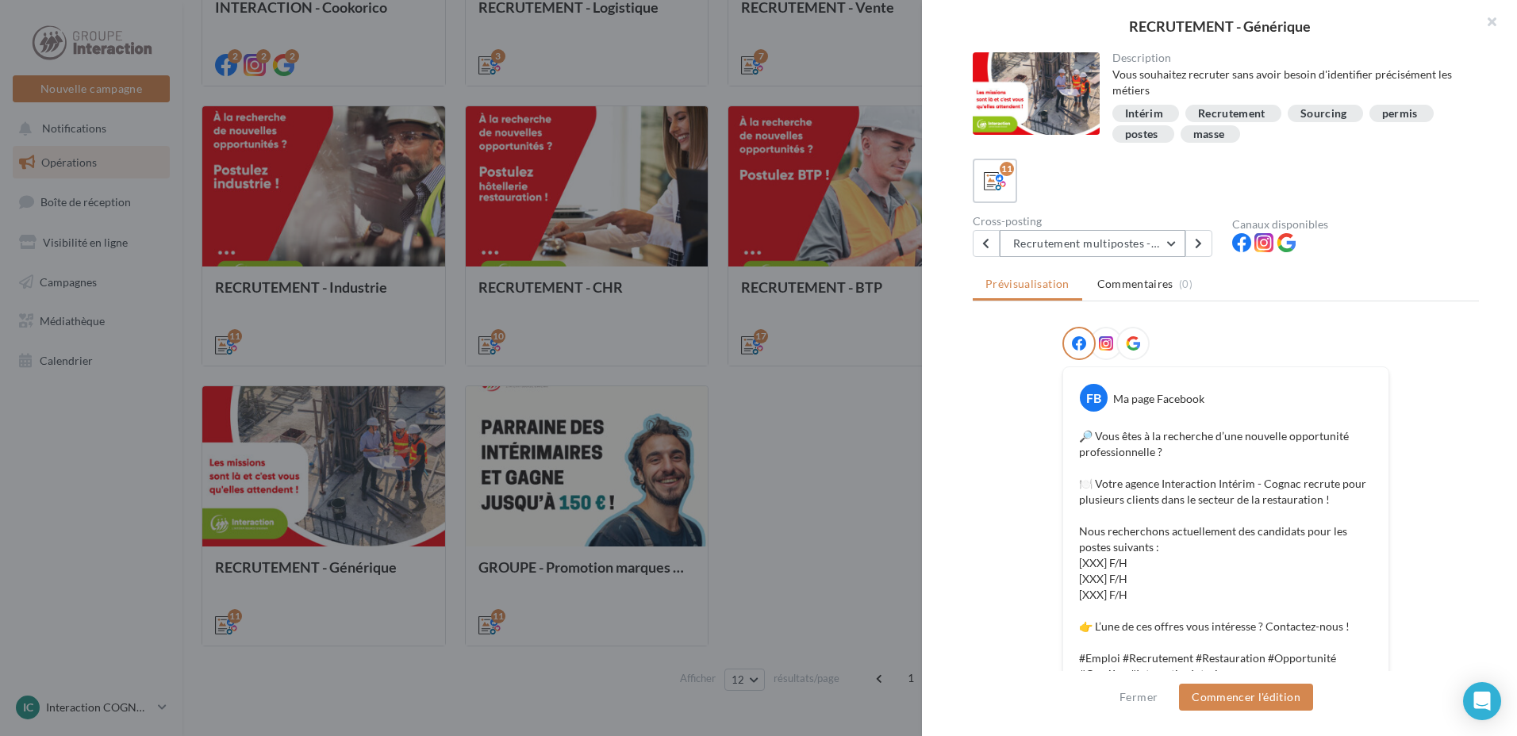
click at [1158, 251] on button "Recrutement multipostes - CHR" at bounding box center [1093, 243] width 186 height 27
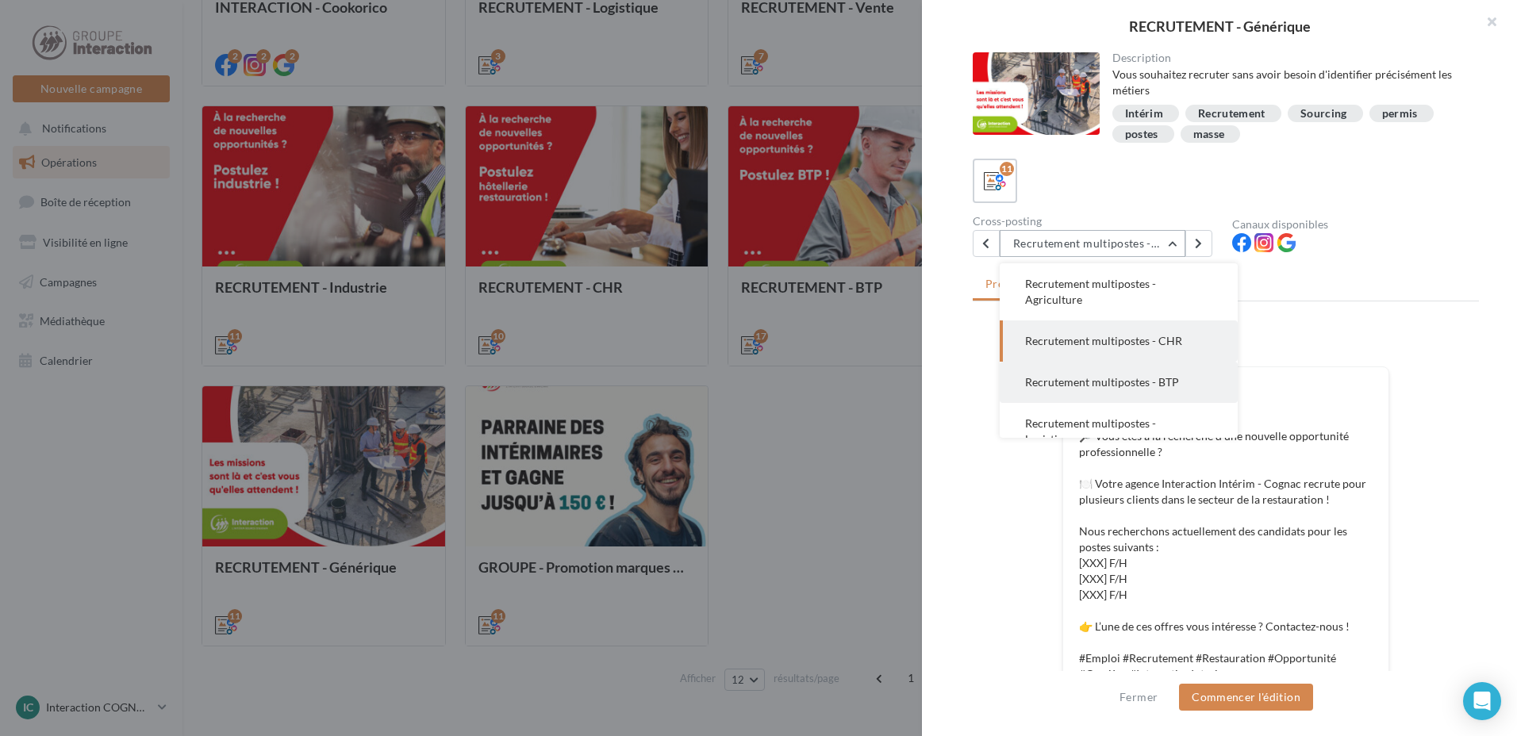
scroll to position [168, 0]
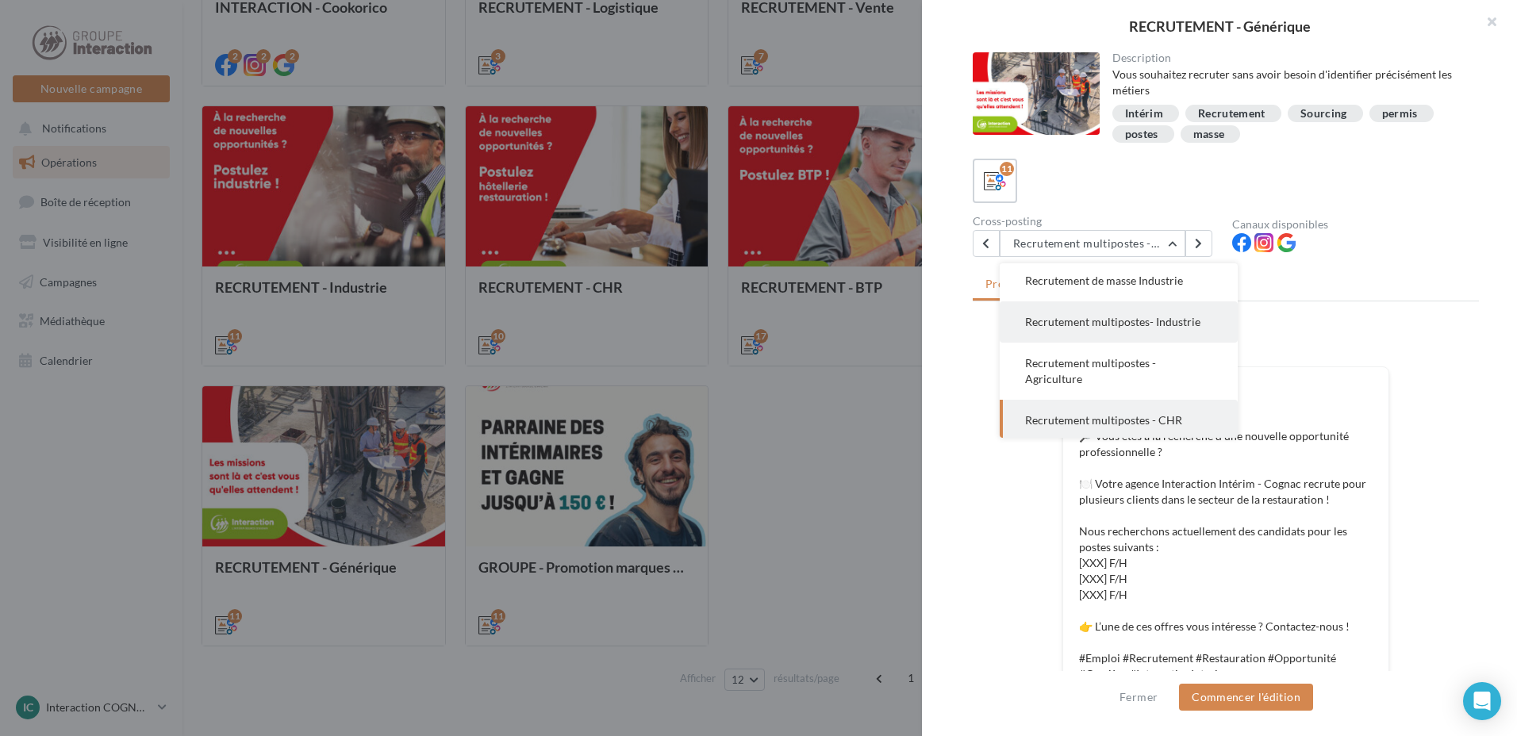
click at [1171, 332] on button "Recrutement multipostes- Industrie" at bounding box center [1119, 321] width 238 height 41
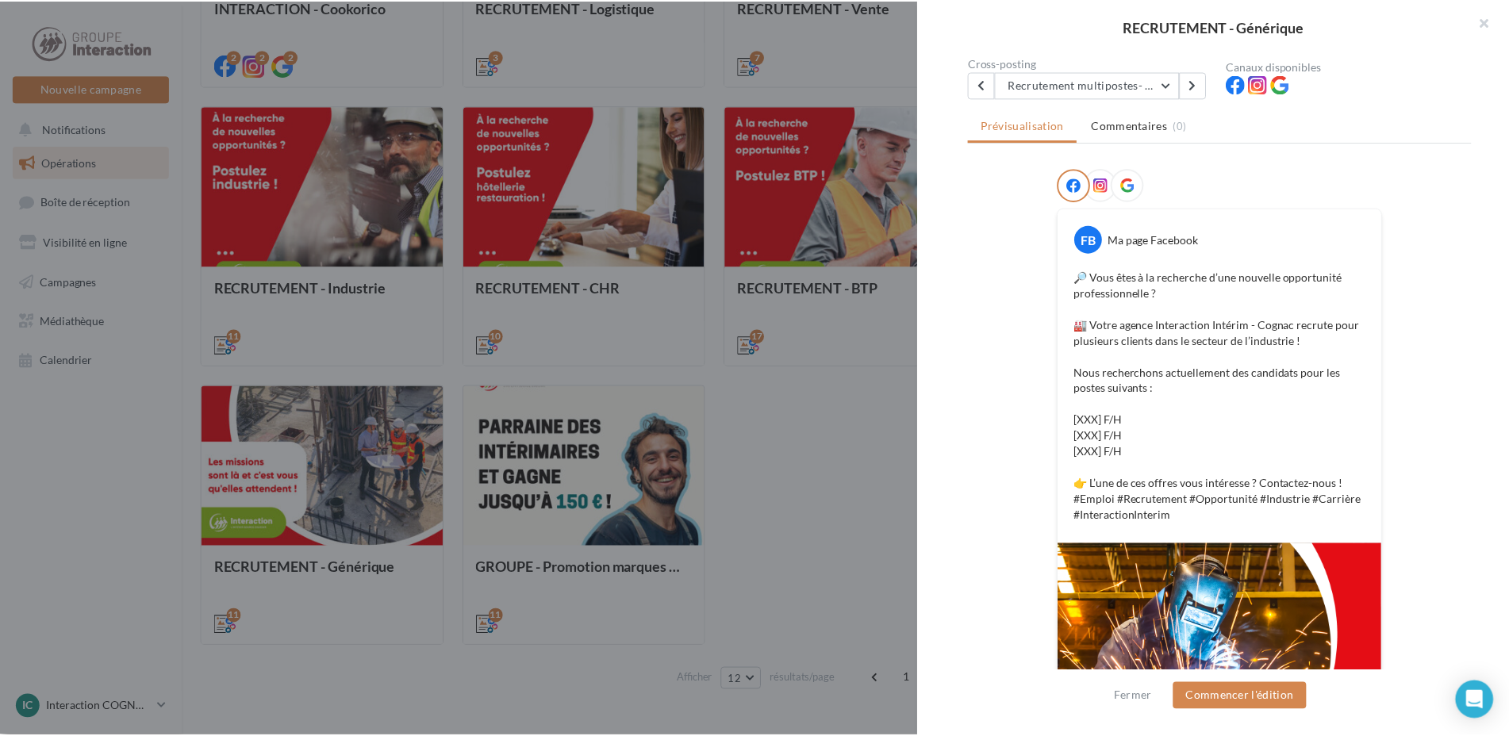
scroll to position [364, 0]
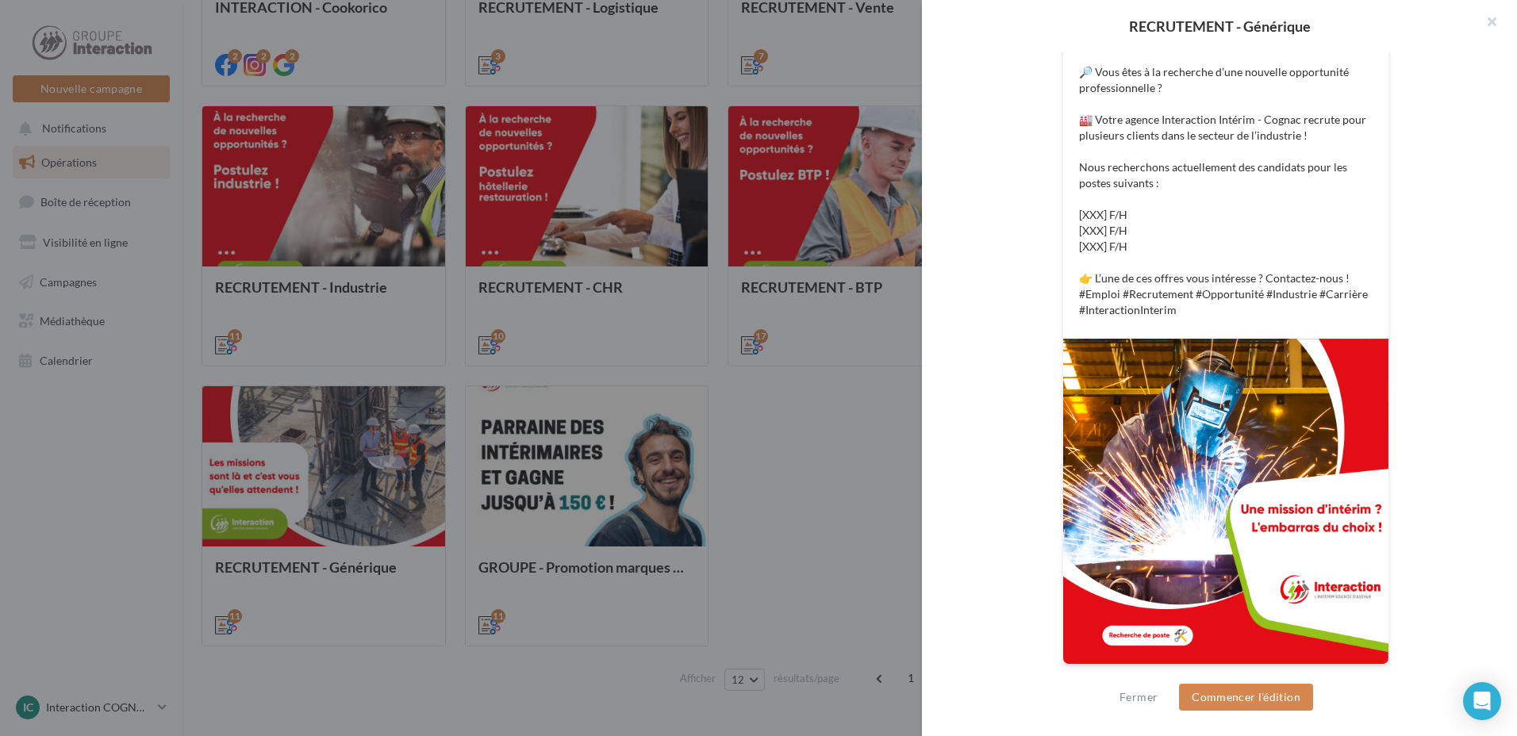
click at [831, 458] on div at bounding box center [758, 368] width 1517 height 736
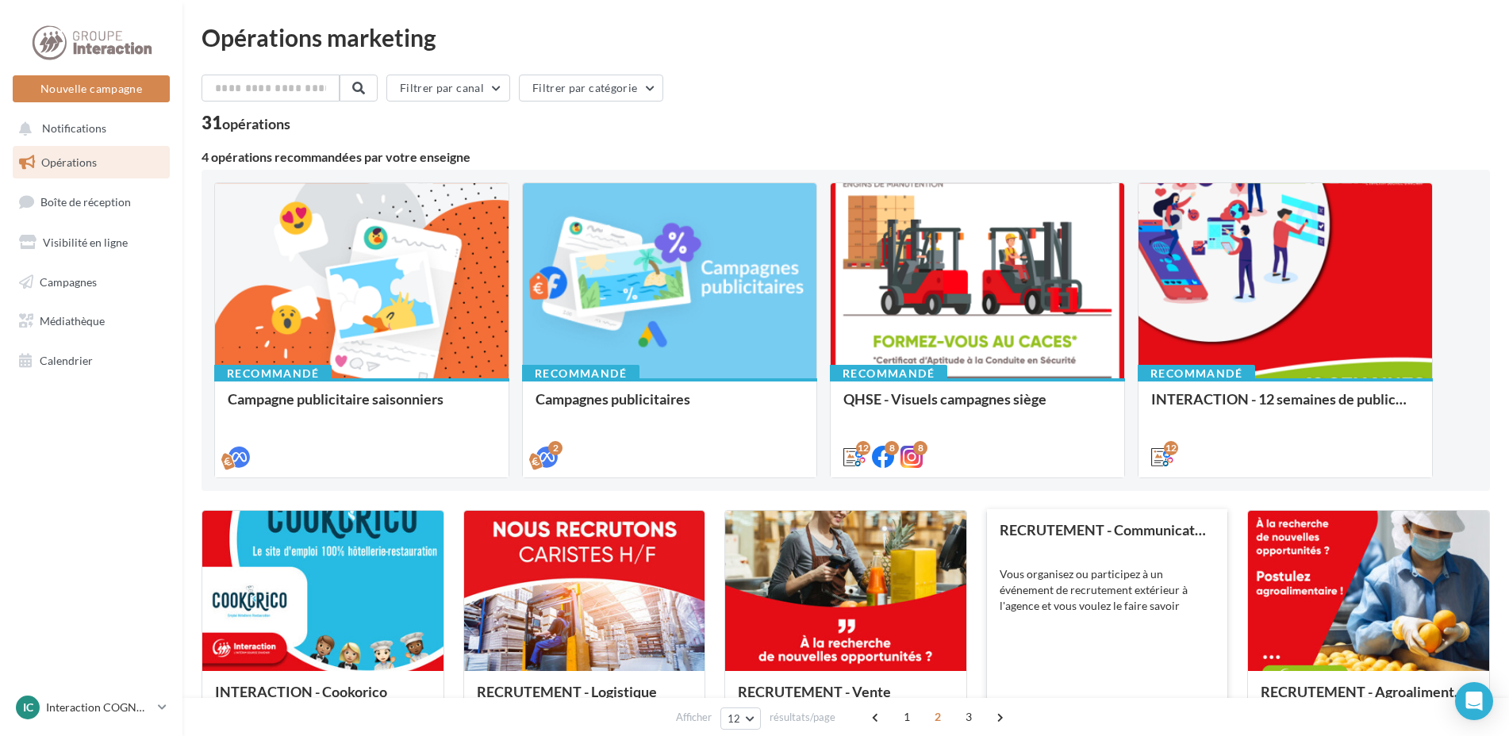
scroll to position [79, 0]
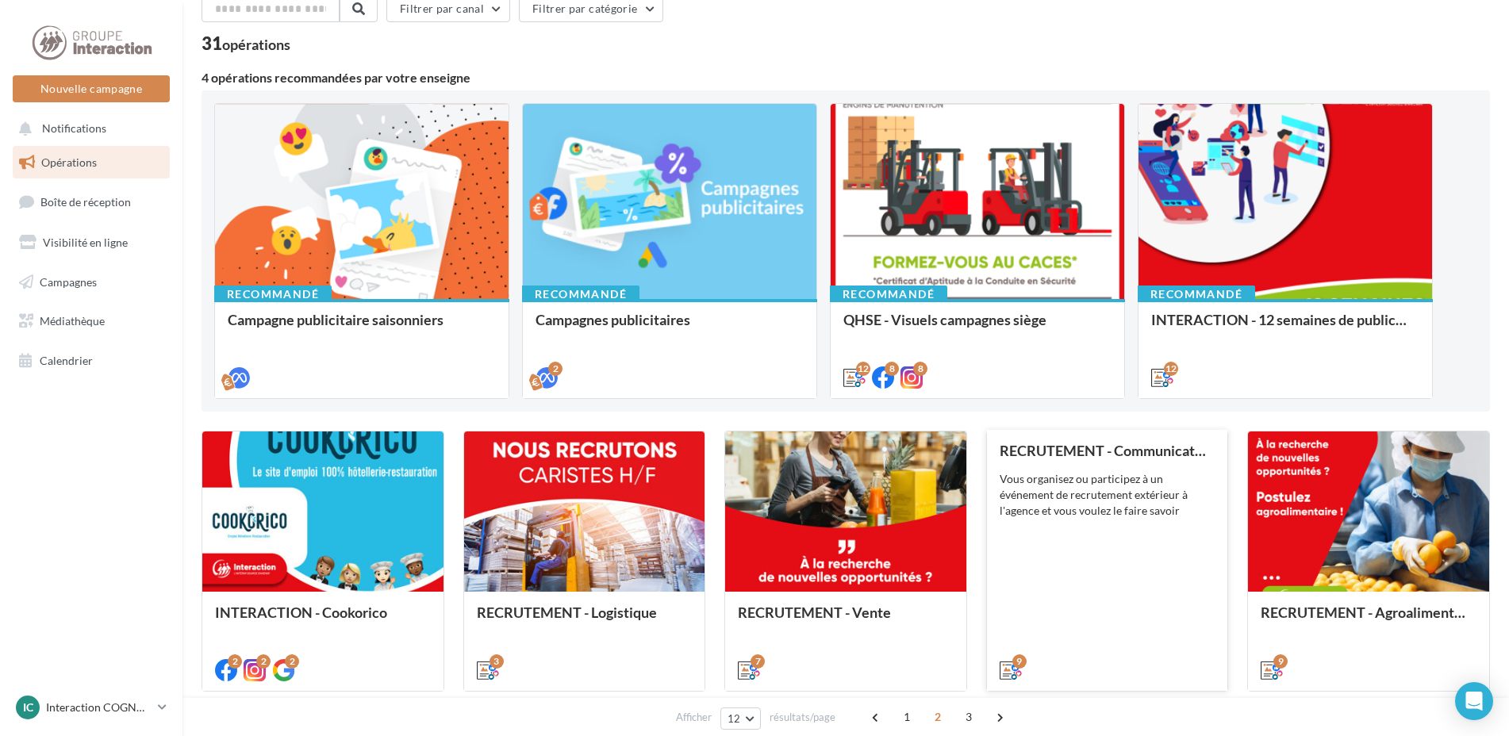
click at [1084, 478] on div "Vous organisez ou participez à un événement de recrutement extérieur à l'agence…" at bounding box center [1108, 495] width 216 height 48
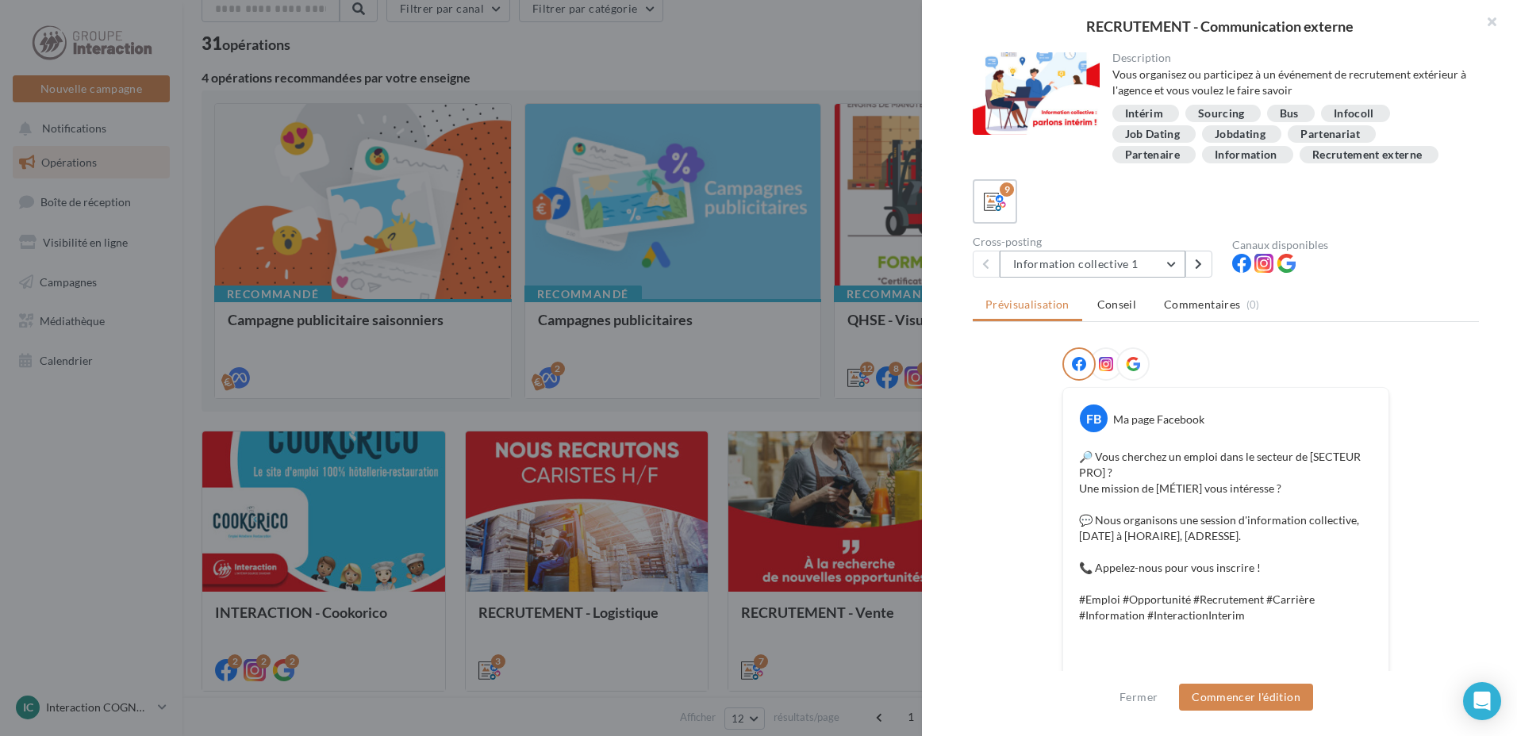
click at [1161, 260] on button "Information collective 1" at bounding box center [1093, 264] width 186 height 27
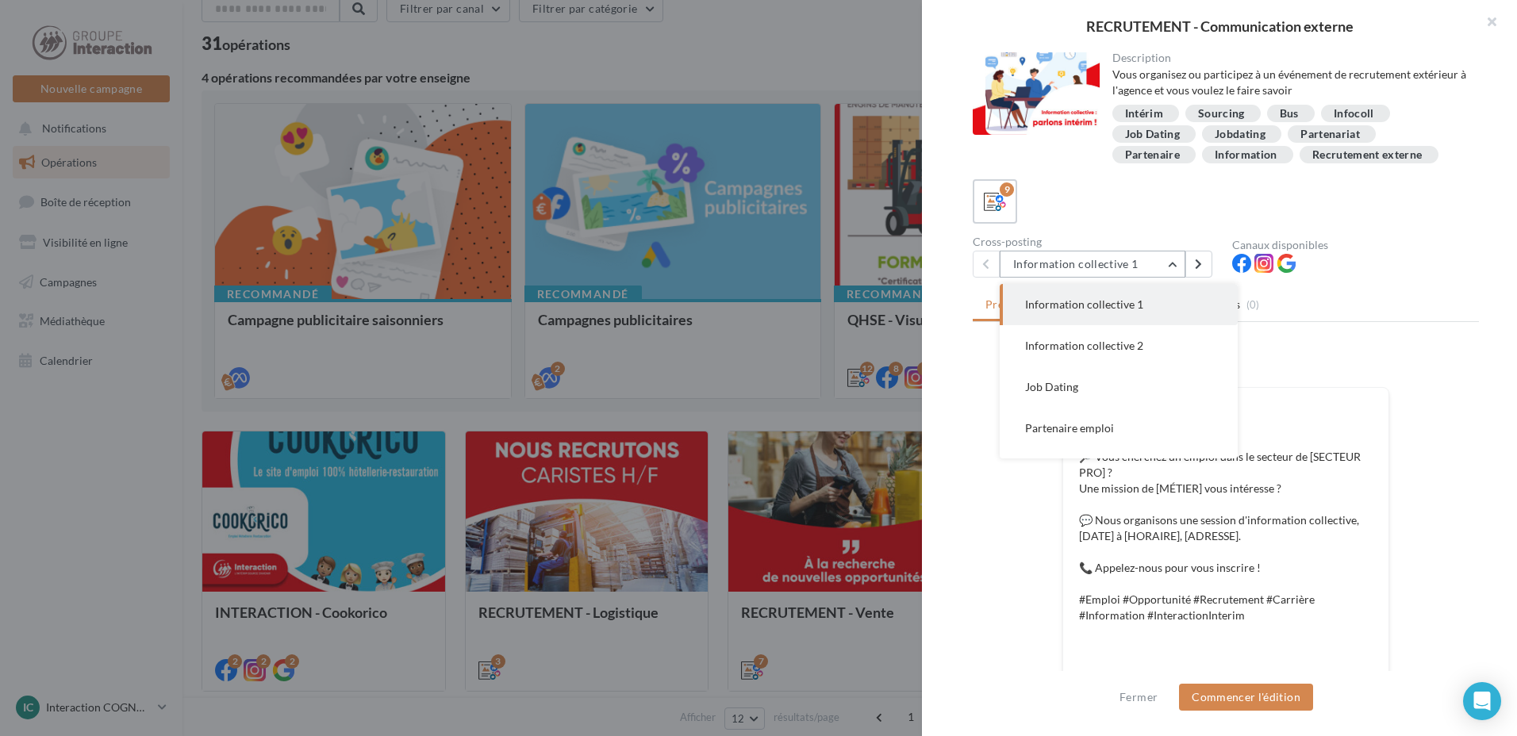
click at [1161, 260] on button "Information collective 1" at bounding box center [1093, 264] width 186 height 27
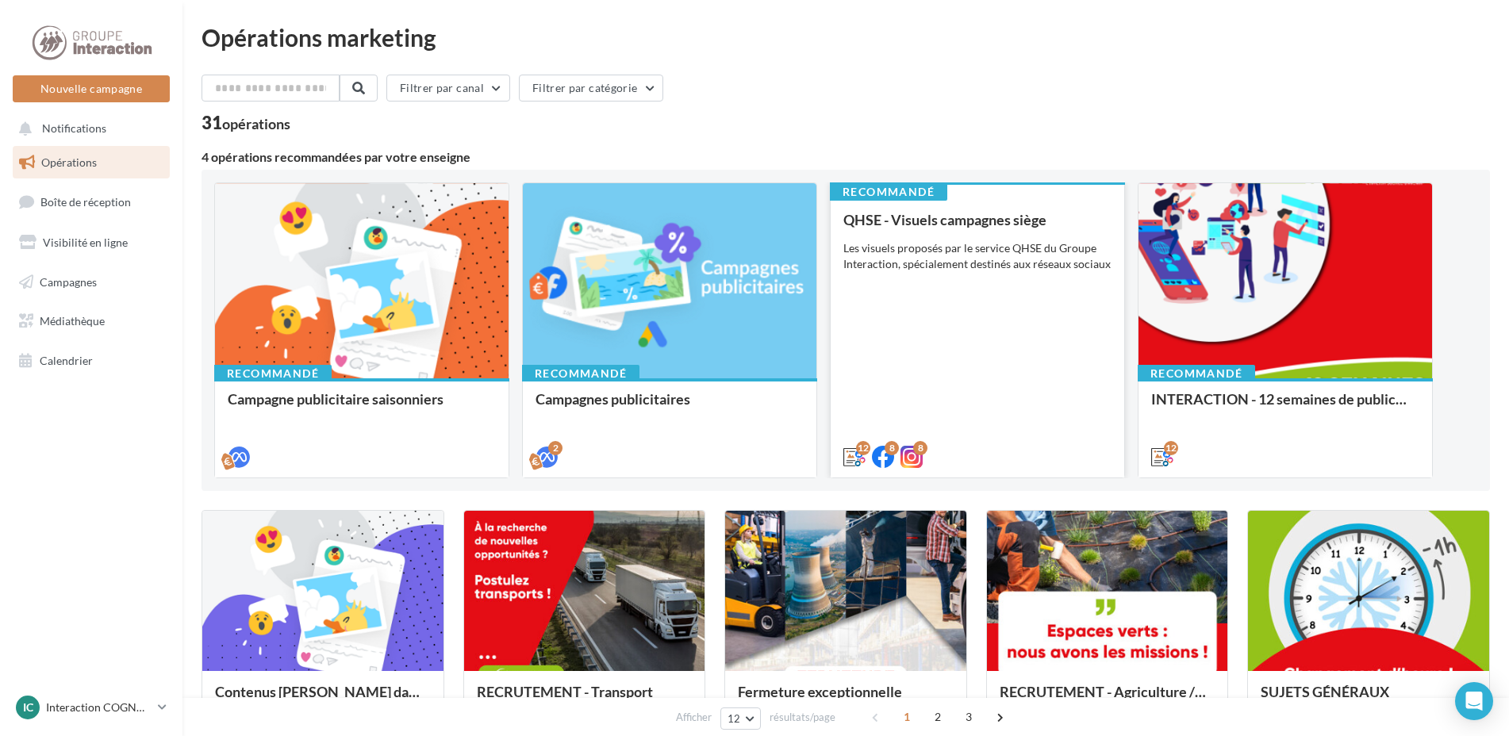
click at [996, 302] on div "QHSE - Visuels campagnes siège Les visuels proposés par le service QHSE du Grou…" at bounding box center [977, 337] width 268 height 251
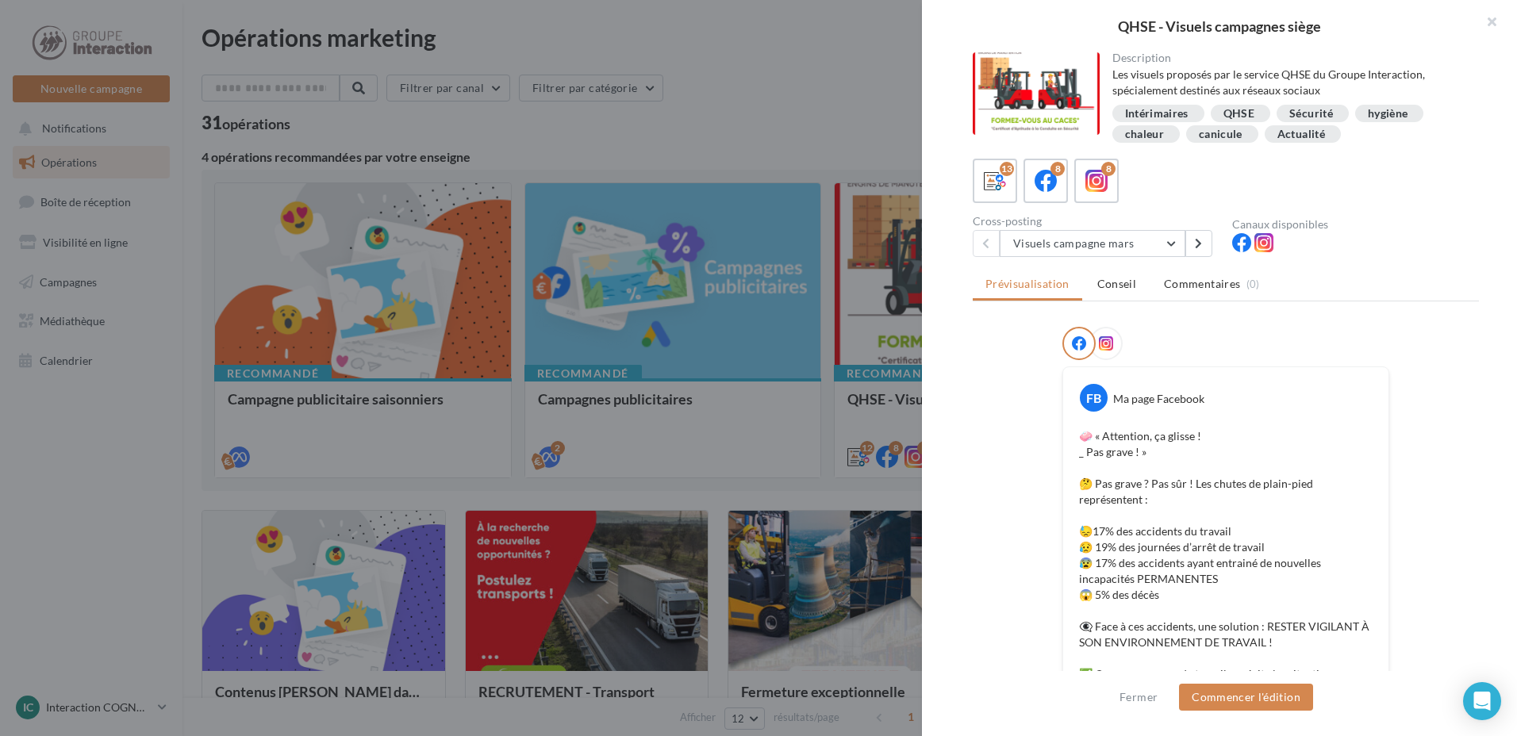
click at [1163, 225] on div "Cross-posting" at bounding box center [1096, 221] width 247 height 11
drag, startPoint x: 1172, startPoint y: 251, endPoint x: 1165, endPoint y: 257, distance: 9.0
click at [1172, 251] on button "Visuels campagne mars" at bounding box center [1093, 243] width 186 height 27
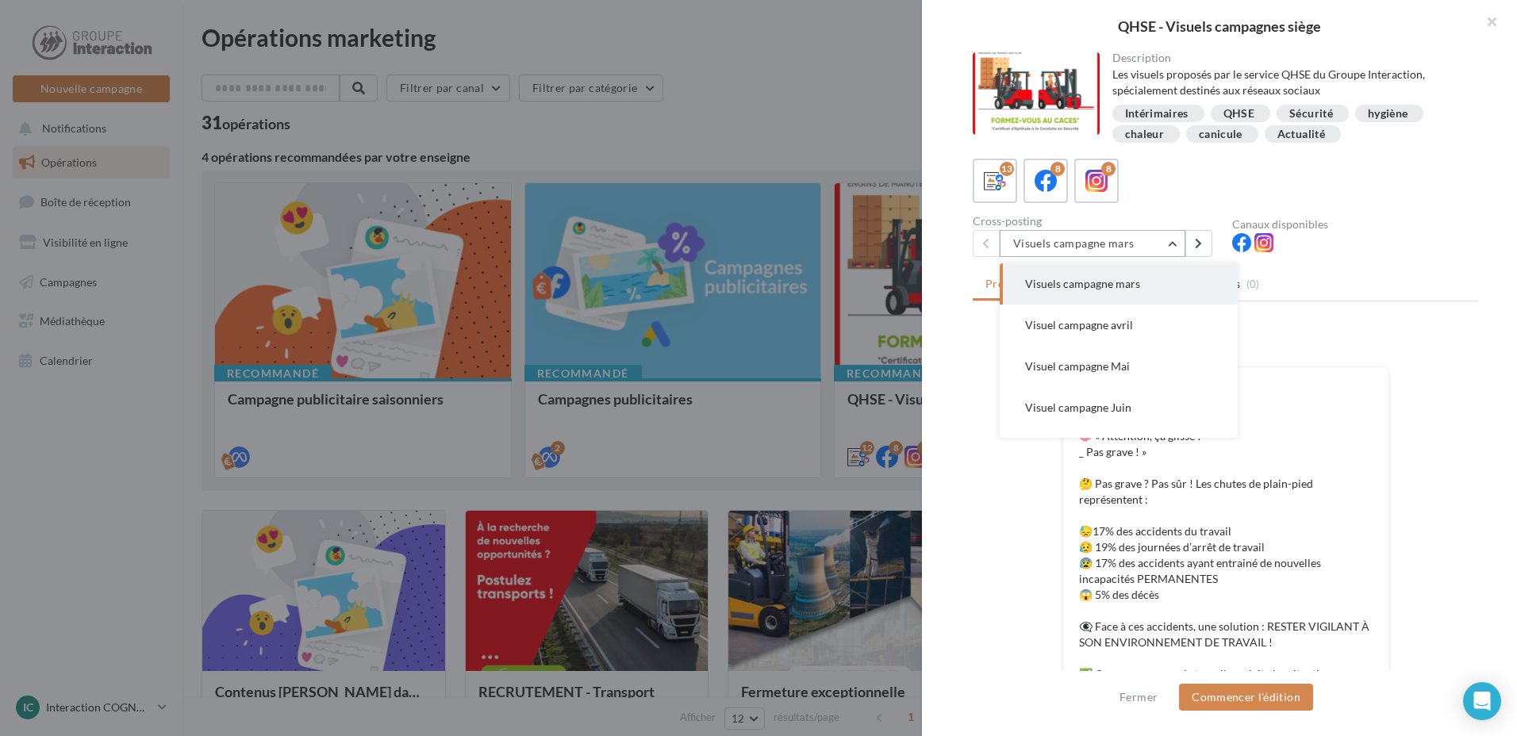
scroll to position [362, 0]
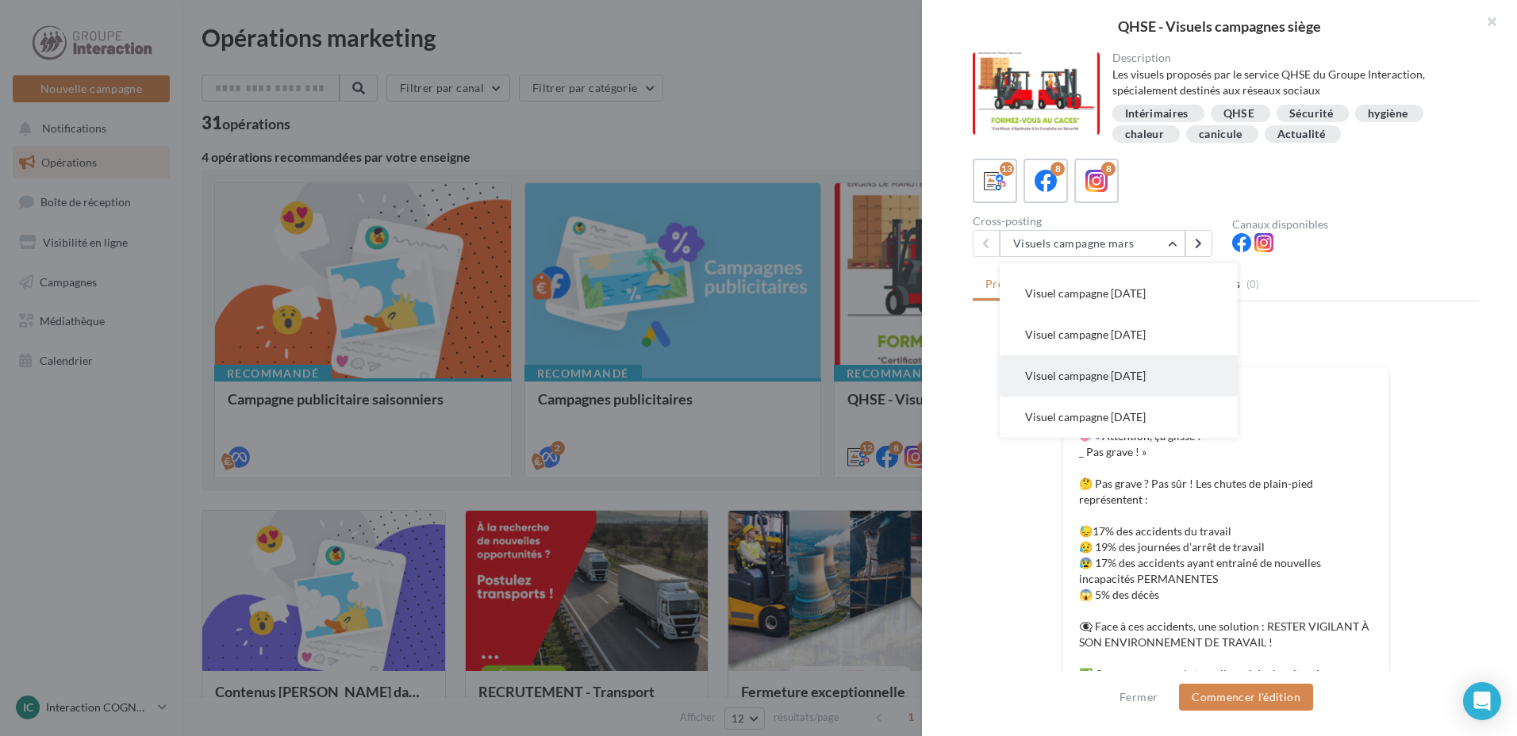
click at [1134, 378] on span "Visuel campagne [DATE]" at bounding box center [1085, 375] width 121 height 13
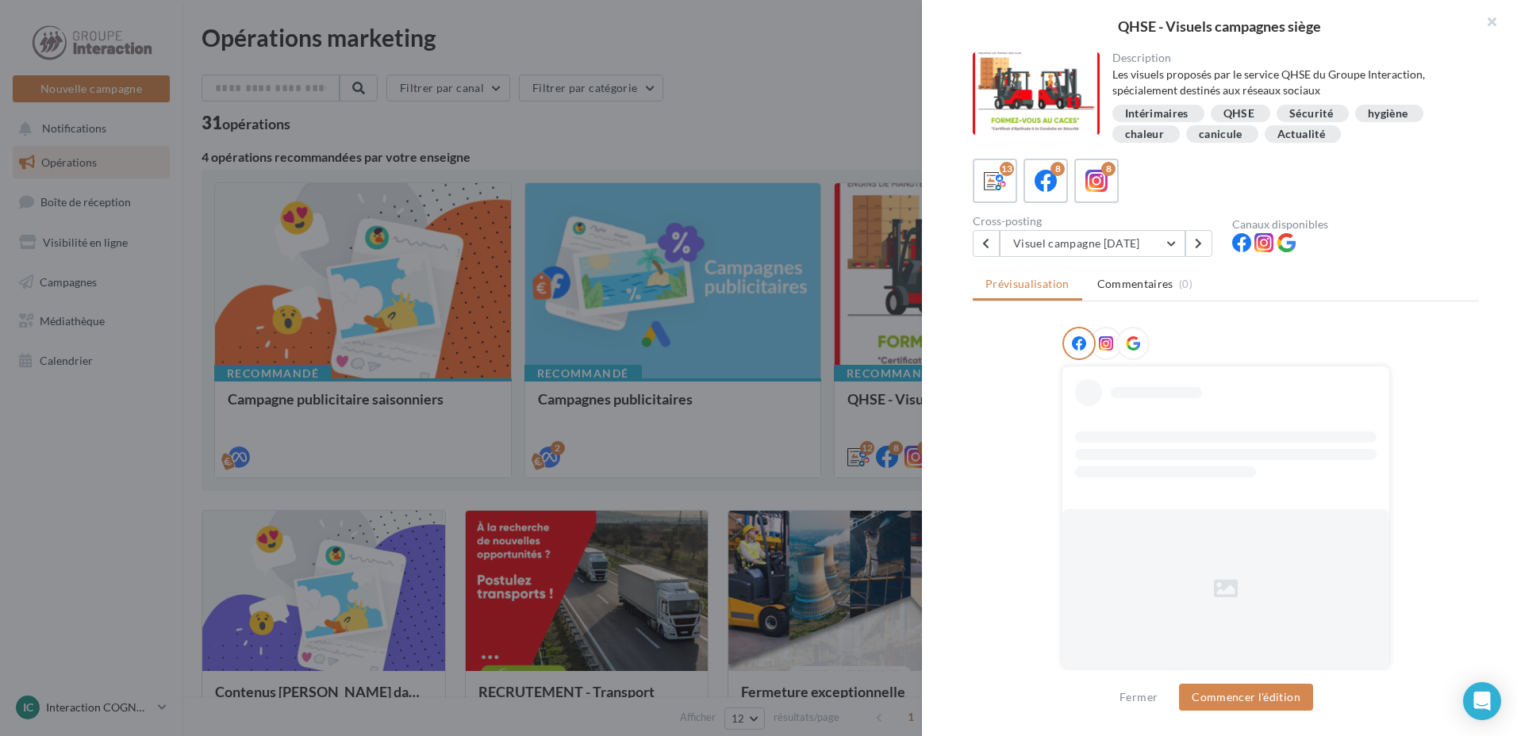
scroll to position [13, 0]
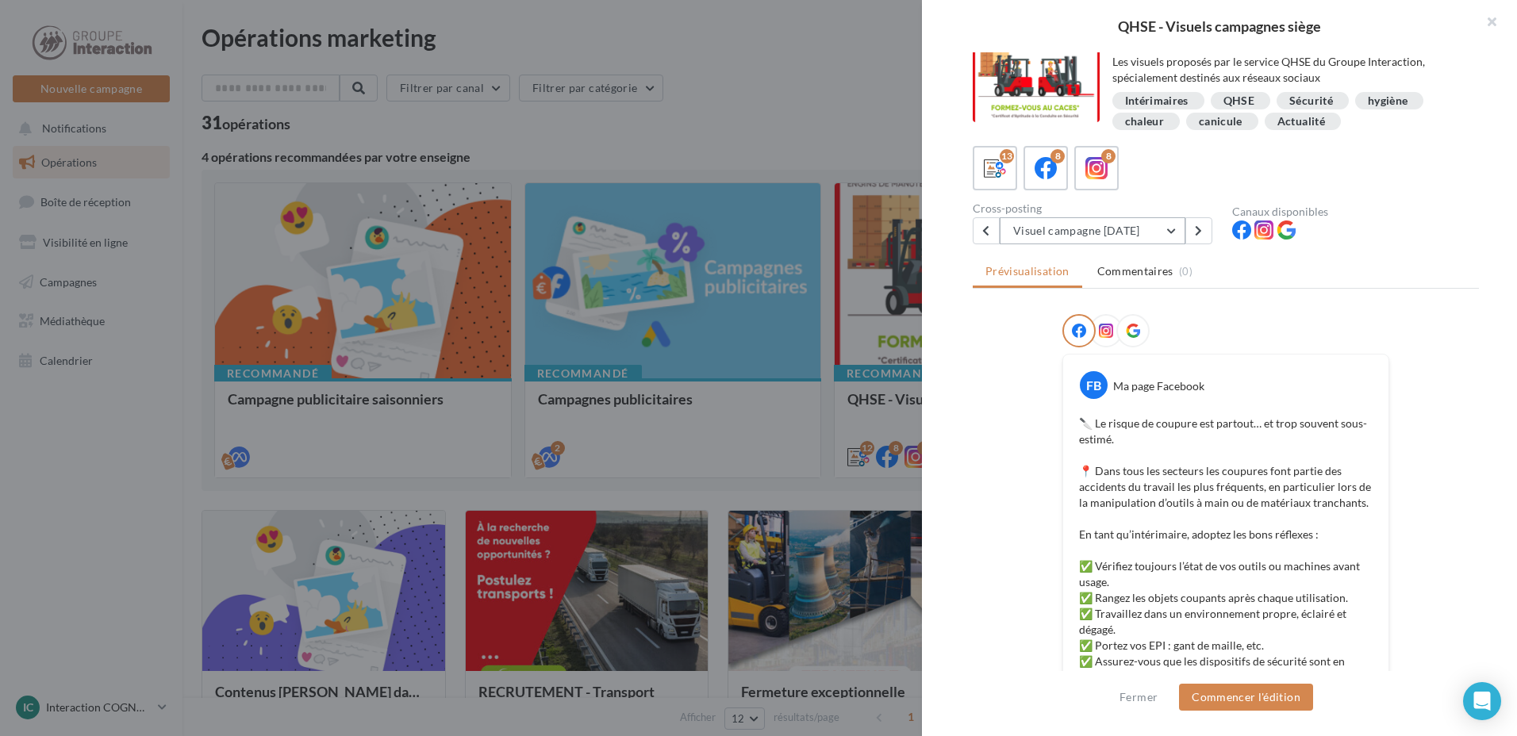
click at [1144, 228] on button "Visuel campagne [DATE]" at bounding box center [1093, 230] width 186 height 27
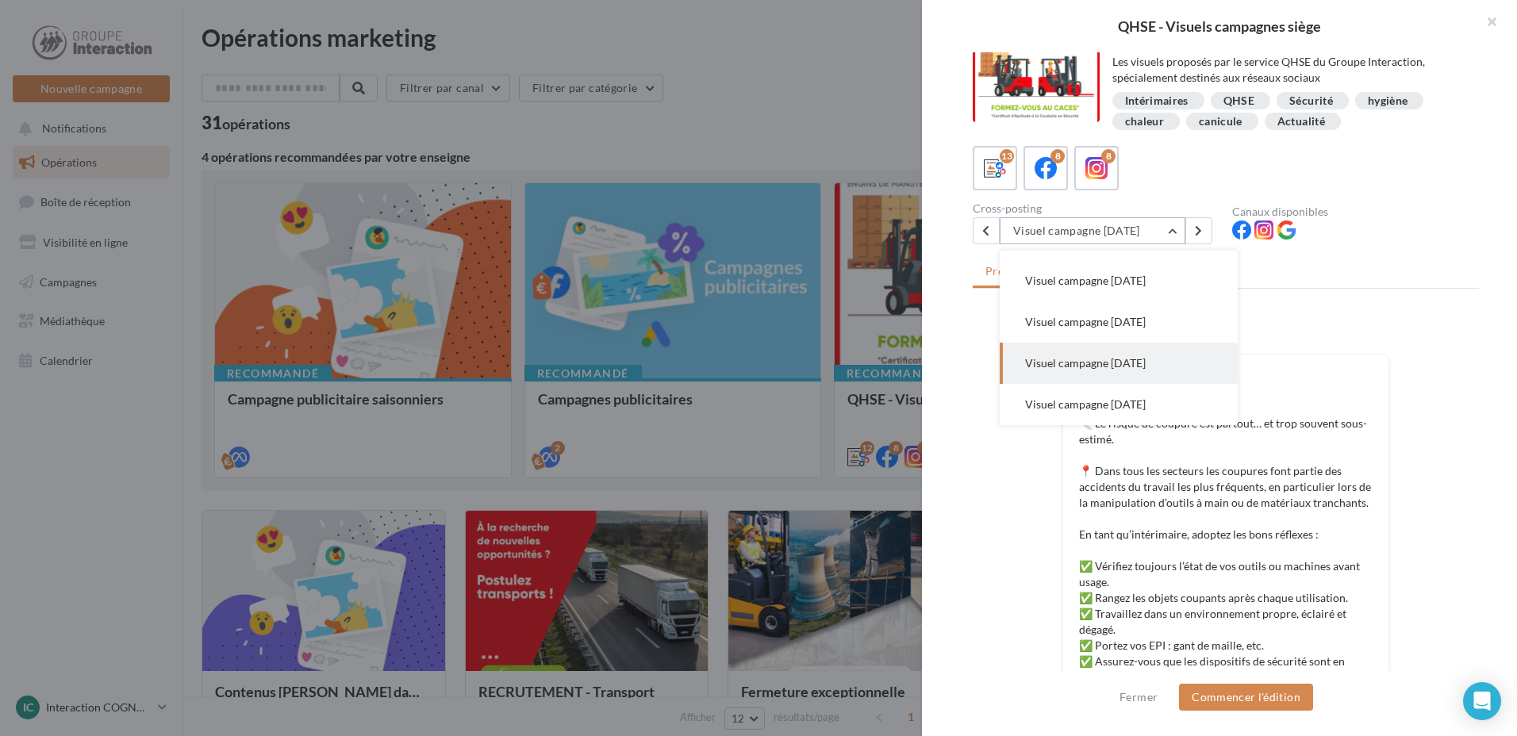
scroll to position [203, 0]
click at [1141, 341] on button "Visuel campagne novembre" at bounding box center [1119, 356] width 238 height 41
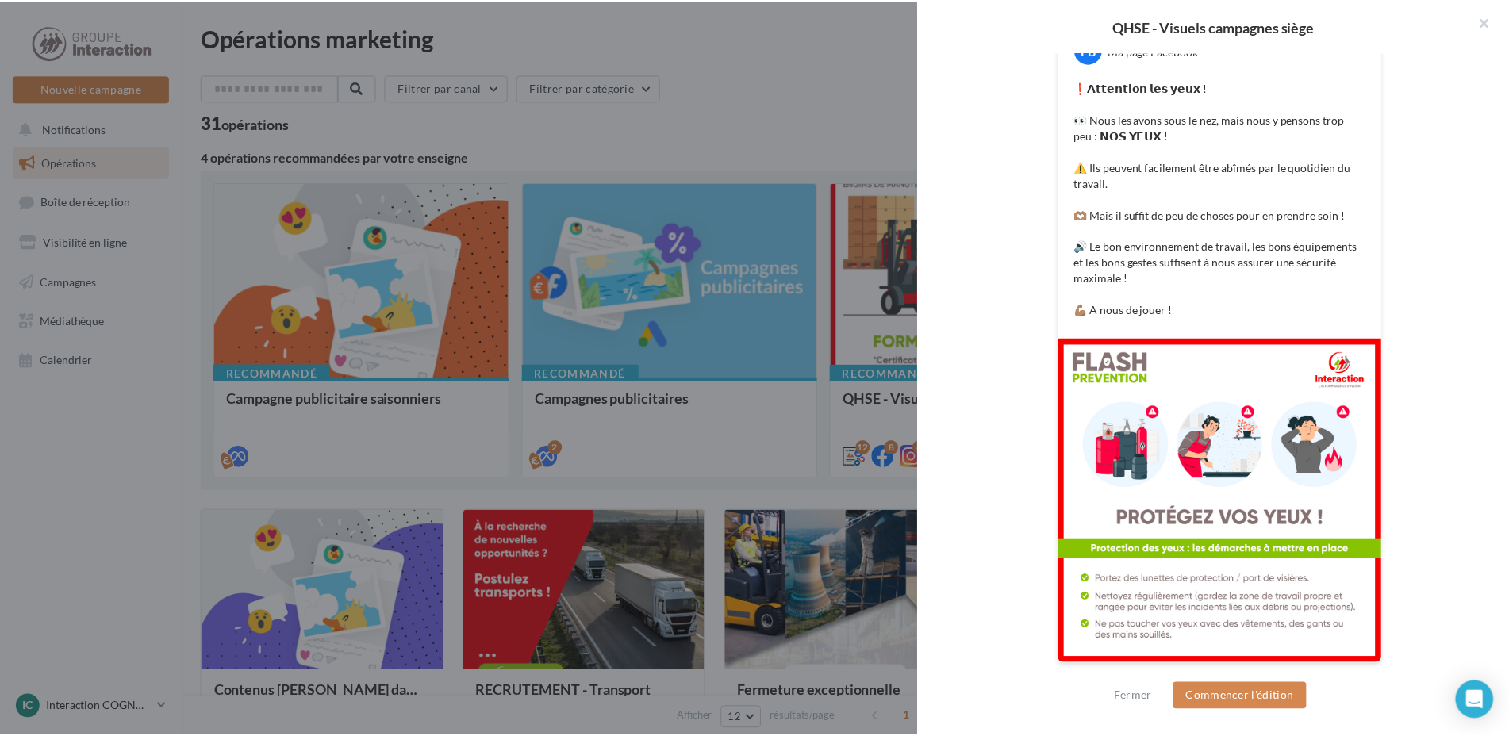
scroll to position [0, 0]
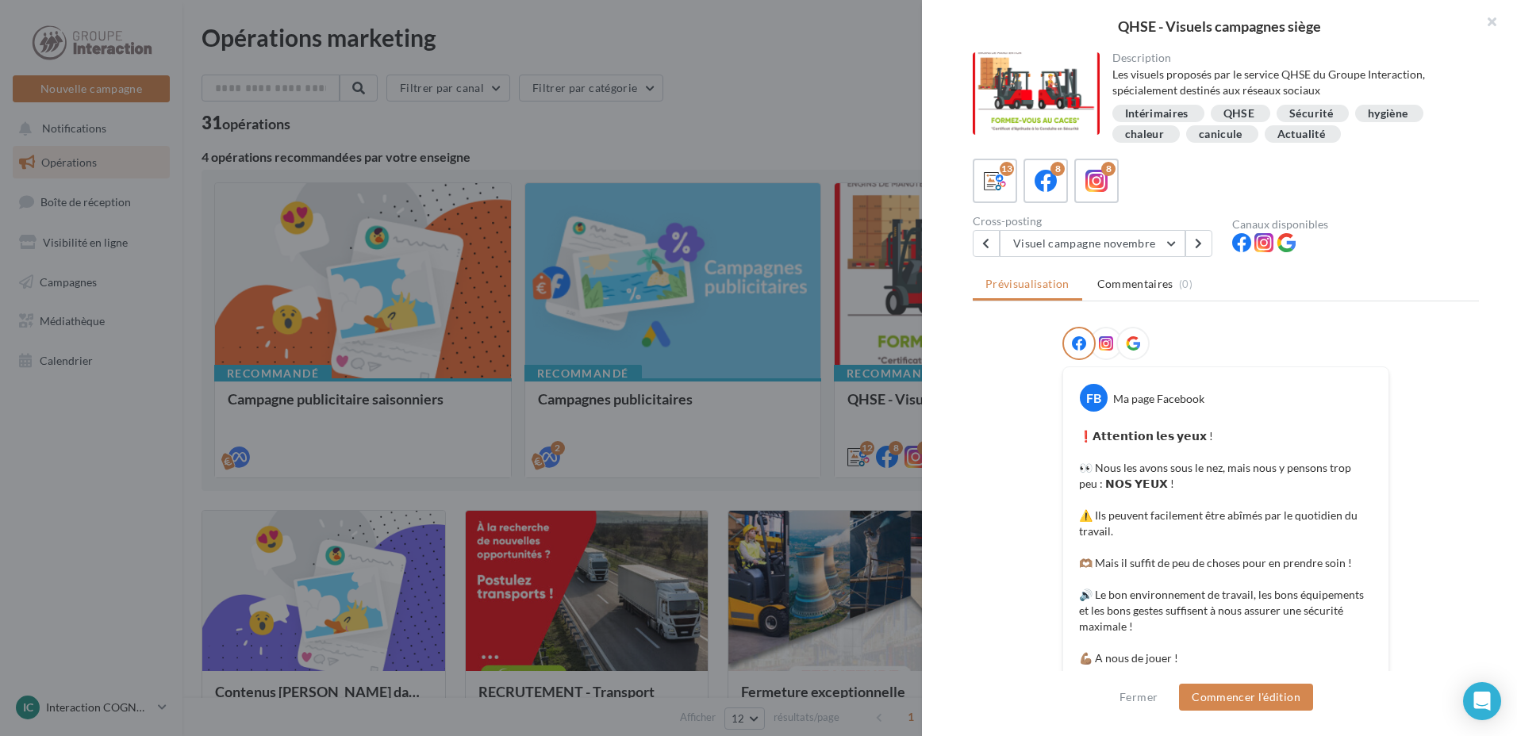
click at [809, 75] on div at bounding box center [758, 368] width 1517 height 736
